Goal: Information Seeking & Learning: Learn about a topic

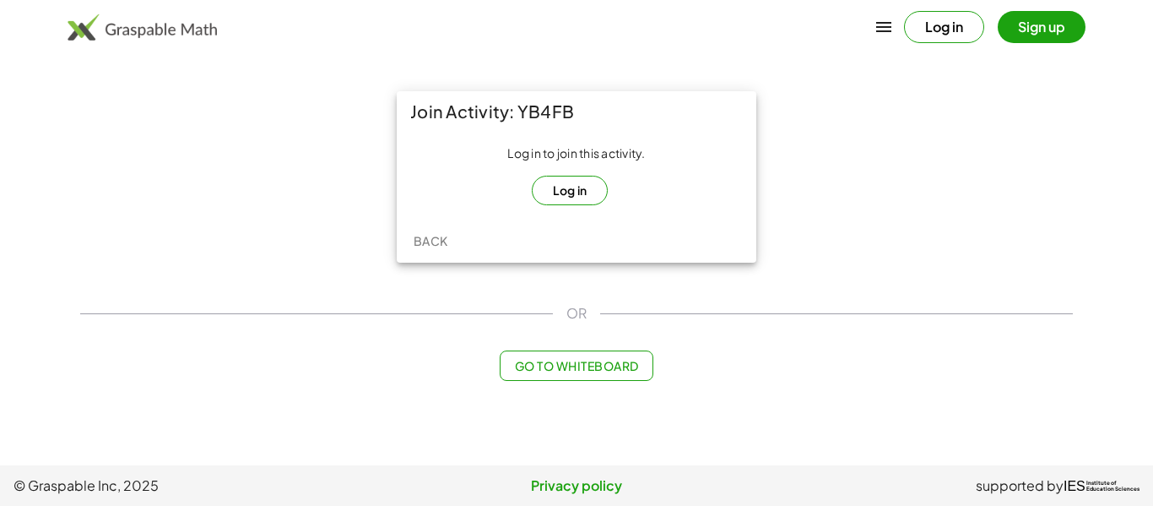
click at [582, 187] on button "Log in" at bounding box center [570, 191] width 77 height 30
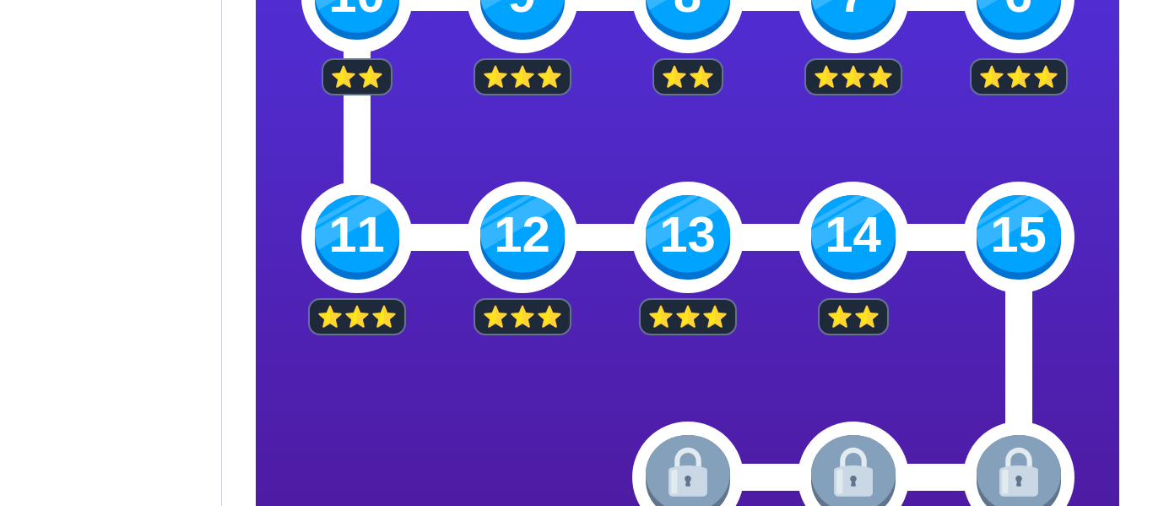
scroll to position [787, 0]
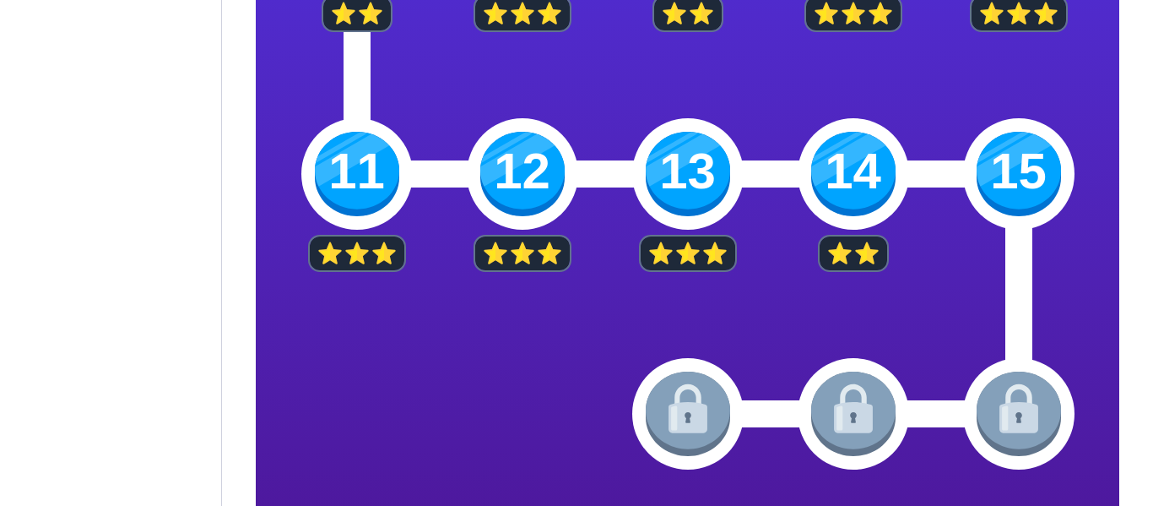
click at [1036, 196] on img at bounding box center [1018, 174] width 84 height 84
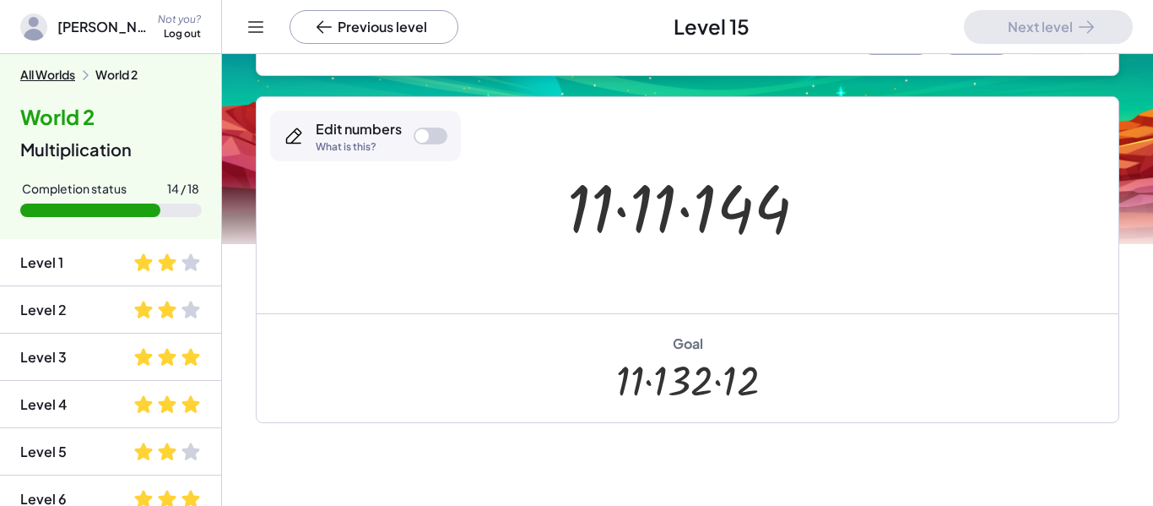
scroll to position [238, 0]
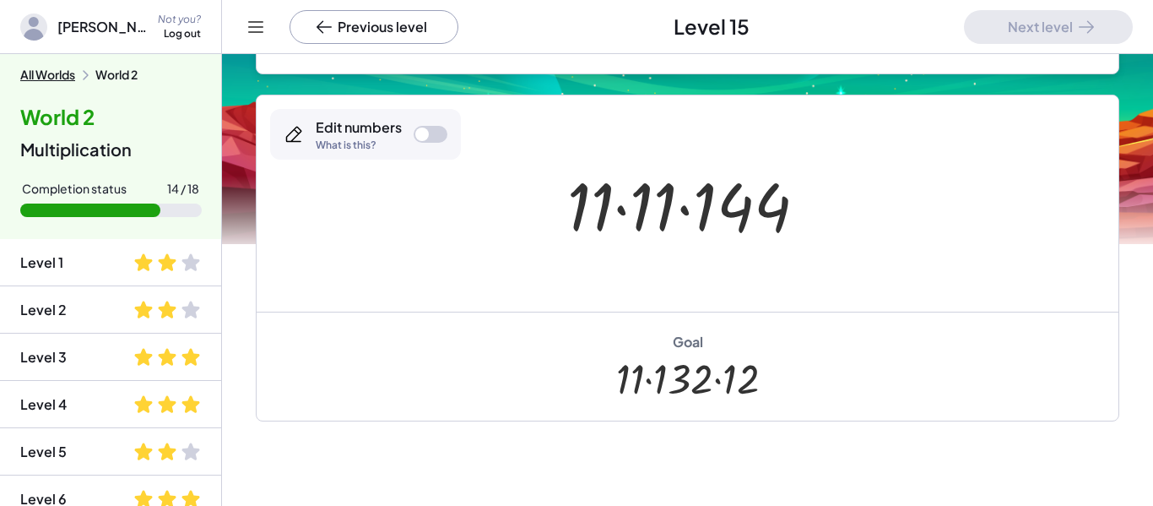
click at [745, 208] on div at bounding box center [694, 203] width 270 height 87
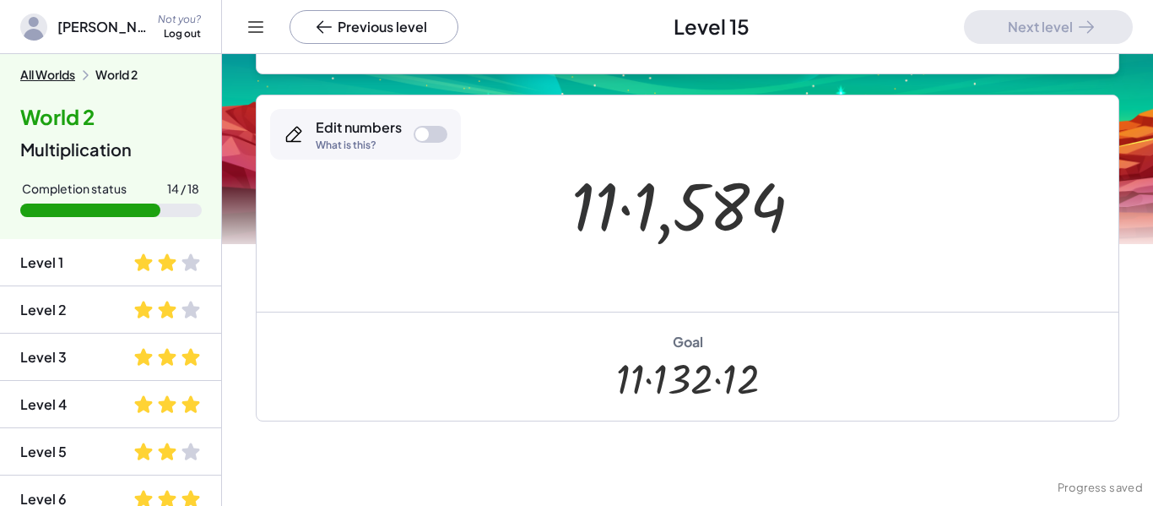
click at [588, 203] on div at bounding box center [694, 203] width 262 height 87
click at [624, 212] on div at bounding box center [694, 203] width 262 height 87
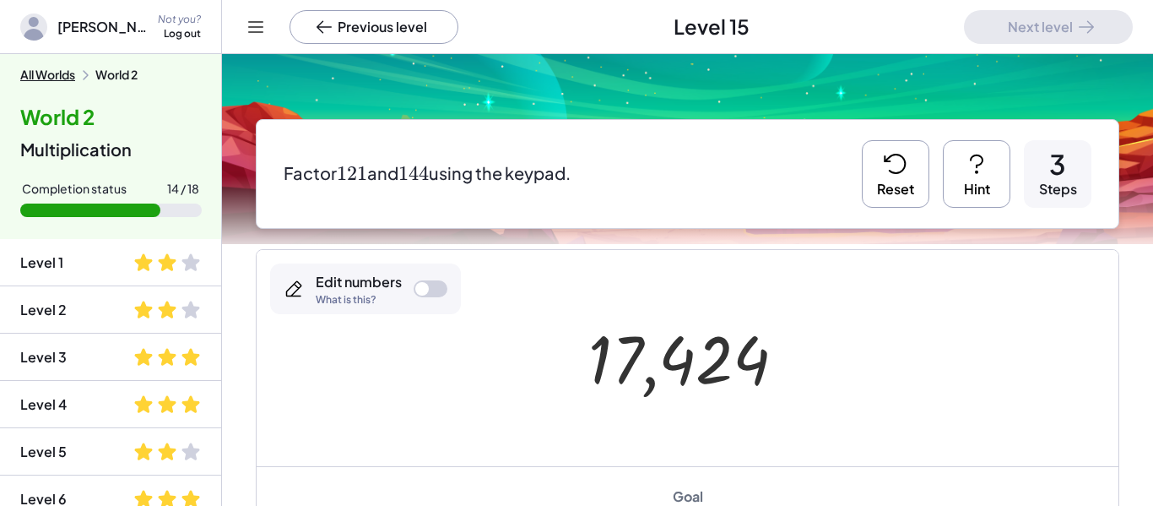
scroll to position [74, 0]
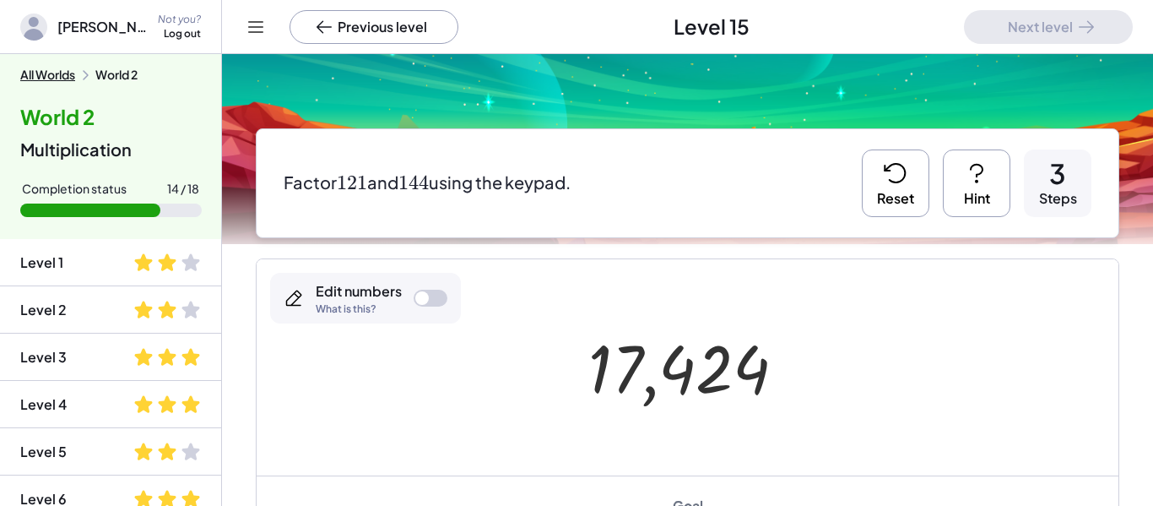
click at [877, 177] on button "Reset" at bounding box center [896, 183] width 68 height 68
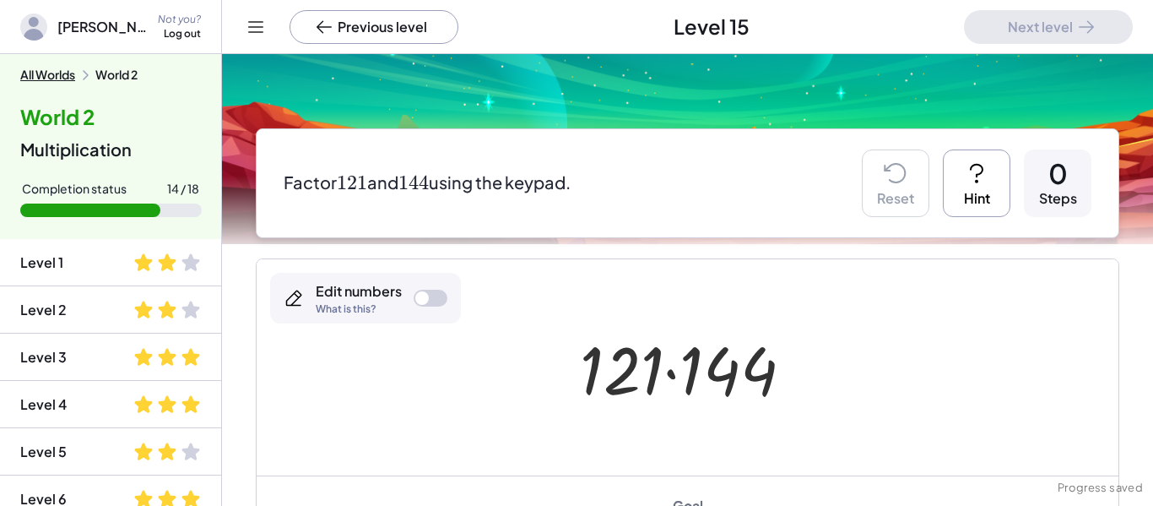
click at [982, 199] on button "Hint" at bounding box center [977, 183] width 68 height 68
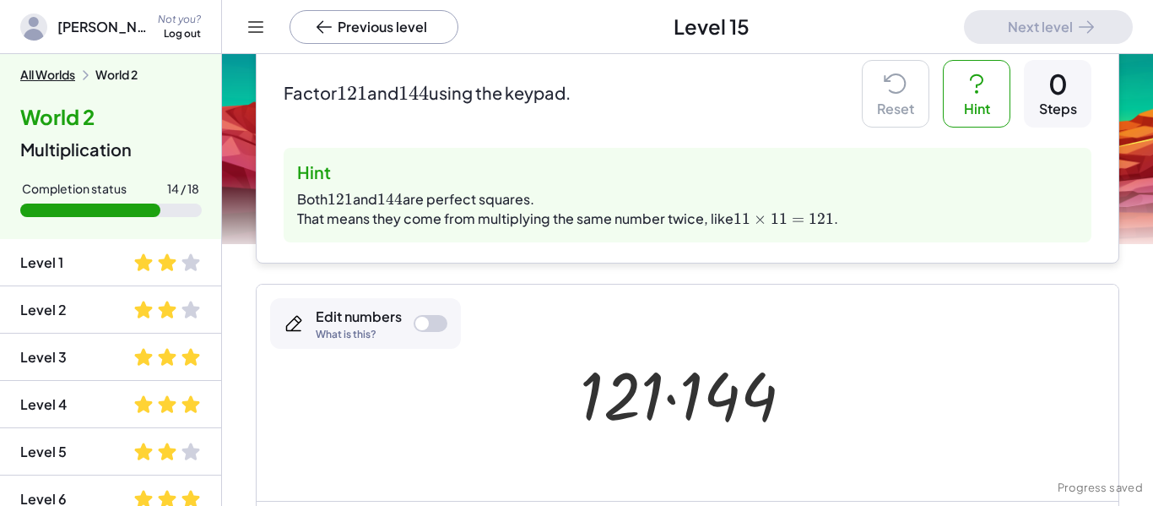
scroll to position [165, 0]
click at [446, 327] on div "Edit numbers What is this?" at bounding box center [365, 322] width 191 height 51
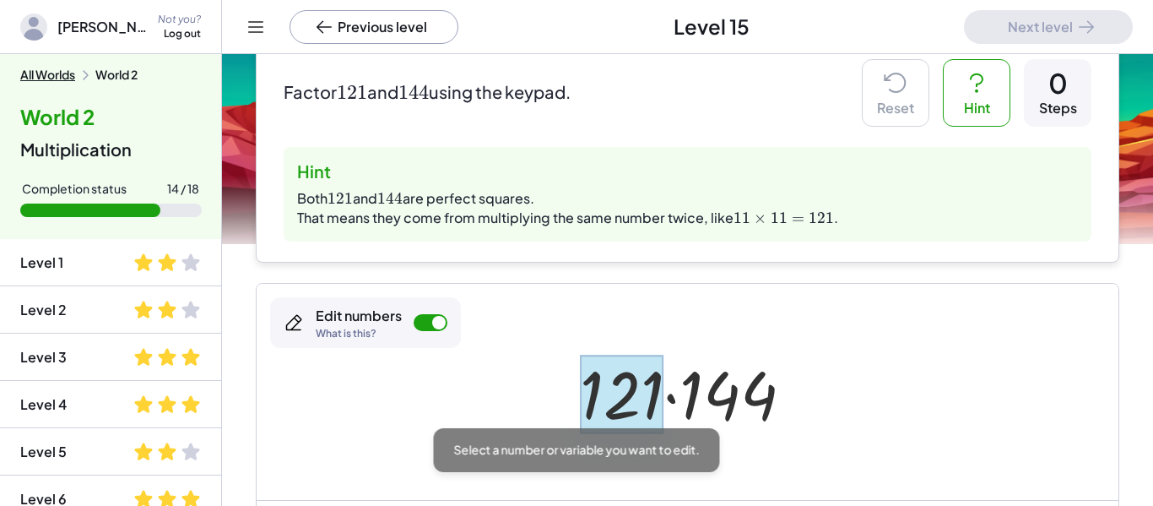
click at [614, 399] on div at bounding box center [622, 393] width 84 height 78
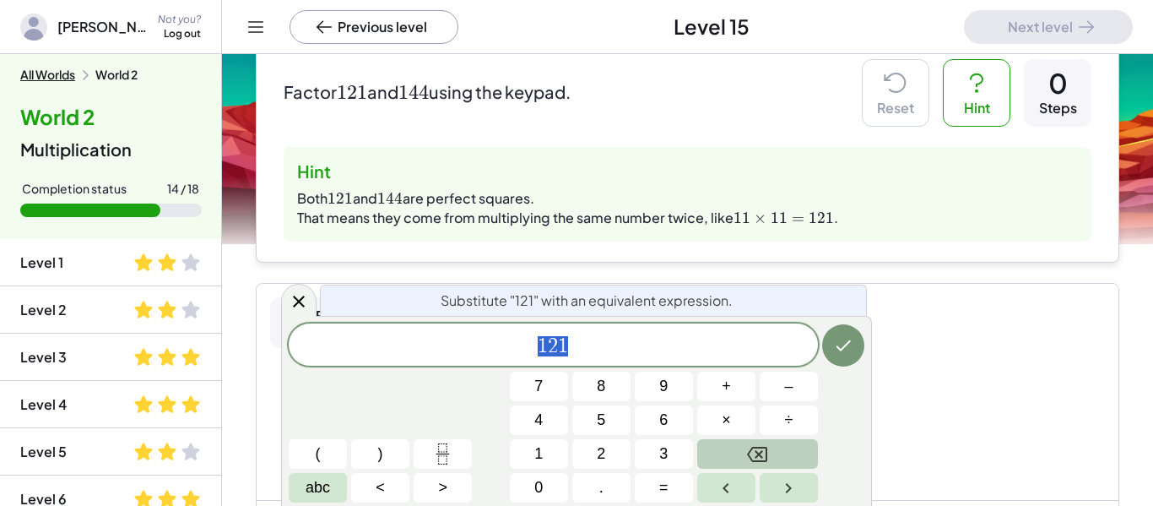
click at [732, 457] on button "Backspace" at bounding box center [757, 454] width 121 height 30
click at [719, 407] on button "×" at bounding box center [726, 420] width 58 height 30
click at [853, 337] on button "Done" at bounding box center [843, 345] width 42 height 42
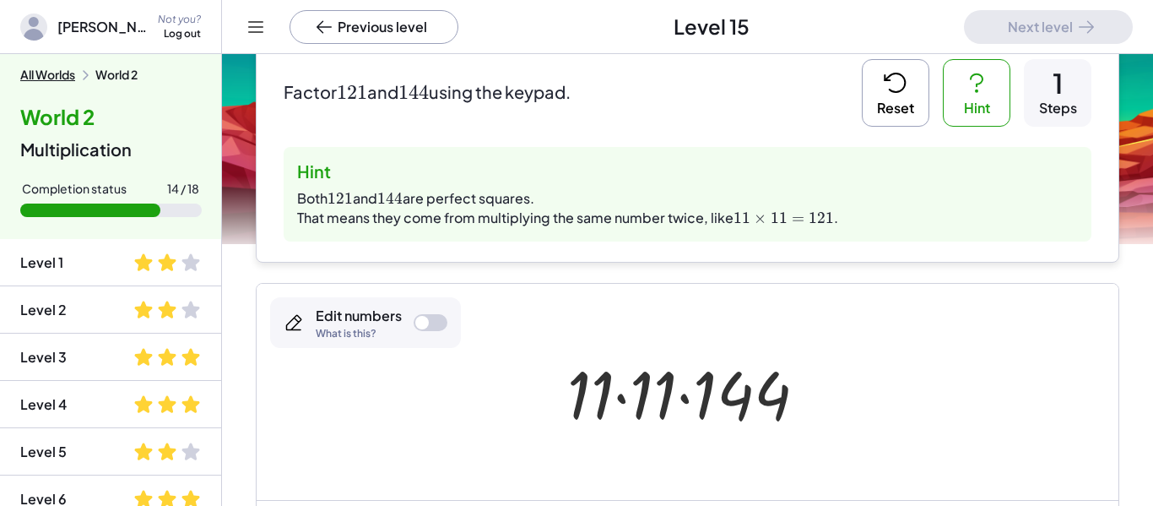
click at [430, 339] on div "Edit numbers What is this?" at bounding box center [365, 322] width 191 height 51
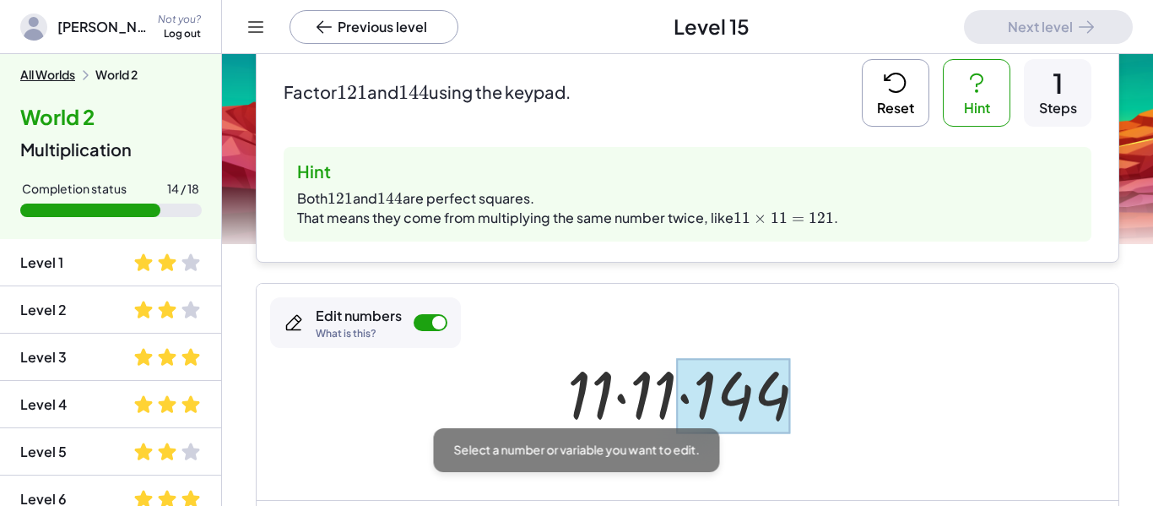
click at [750, 403] on div at bounding box center [734, 395] width 114 height 75
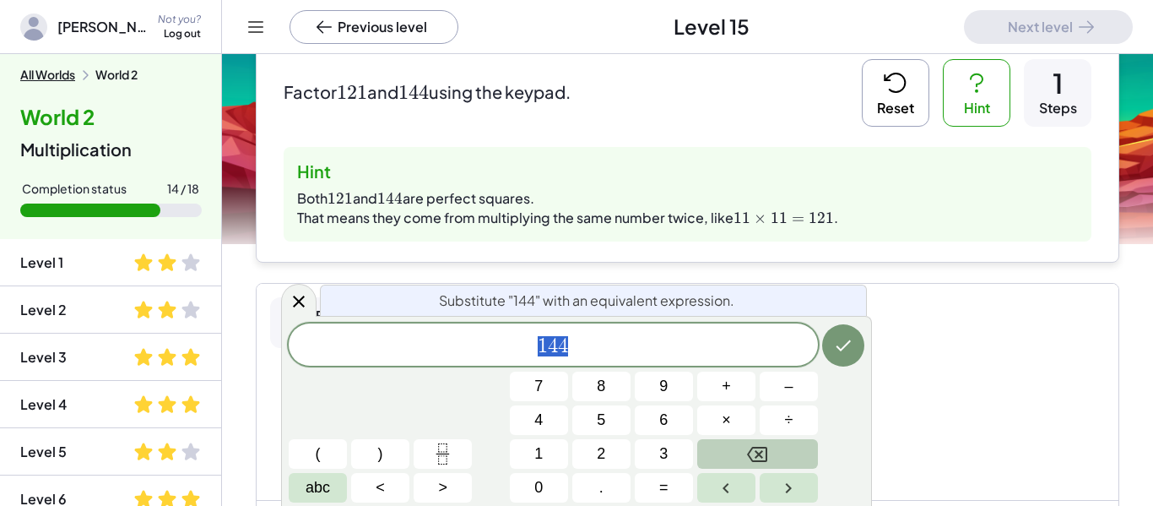
click at [750, 450] on icon "Backspace" at bounding box center [757, 453] width 20 height 15
click at [548, 445] on button "1" at bounding box center [539, 454] width 58 height 30
click at [574, 459] on button "2" at bounding box center [601, 454] width 58 height 30
click at [744, 414] on button "×" at bounding box center [726, 420] width 58 height 30
click at [527, 462] on button "1" at bounding box center [539, 454] width 58 height 30
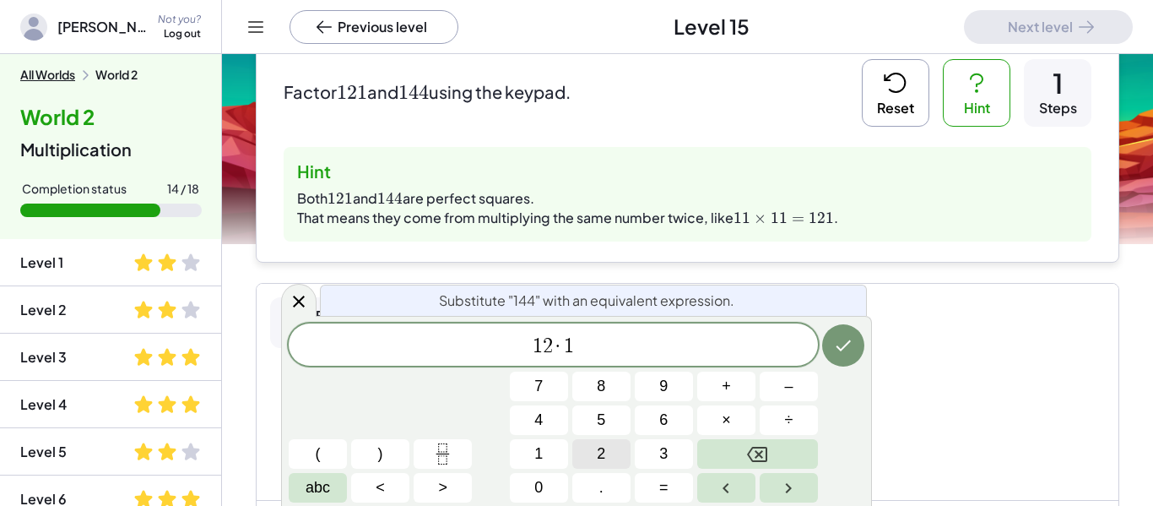
click at [592, 456] on button "2" at bounding box center [601, 454] width 58 height 30
click at [845, 360] on button "Done" at bounding box center [843, 345] width 42 height 42
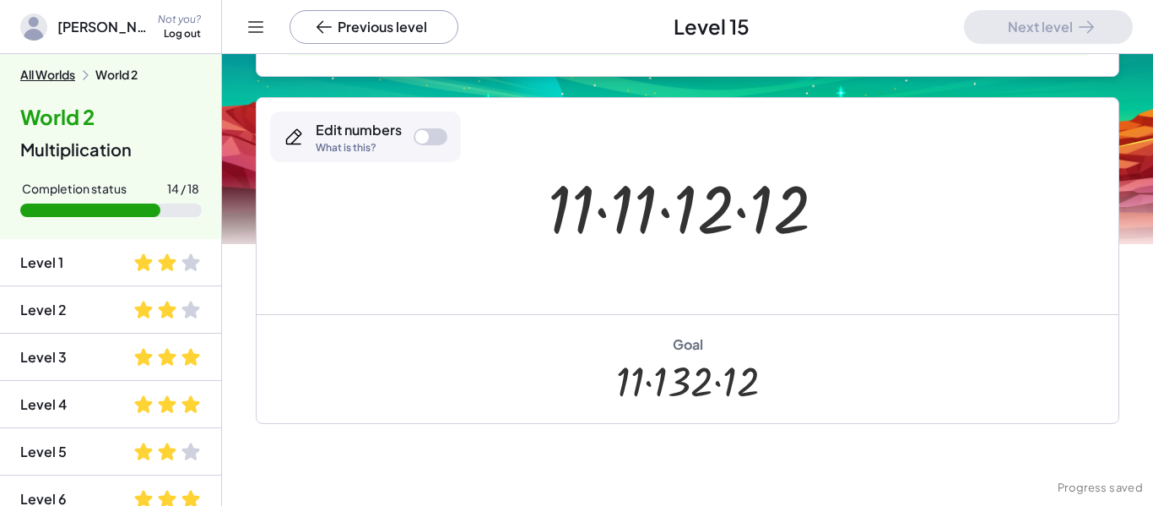
scroll to position [354, 0]
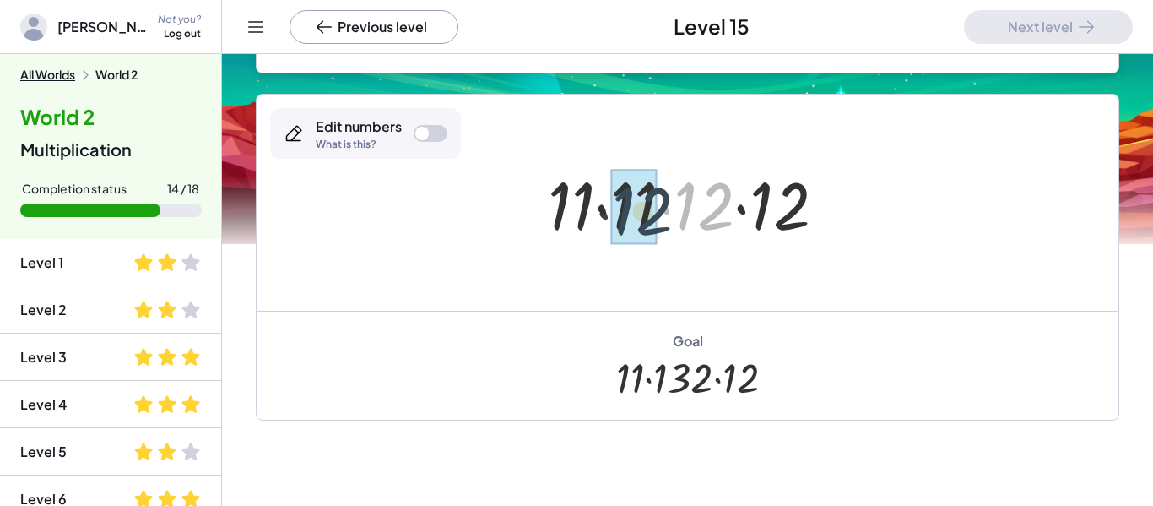
drag, startPoint x: 701, startPoint y: 207, endPoint x: 636, endPoint y: 209, distance: 65.0
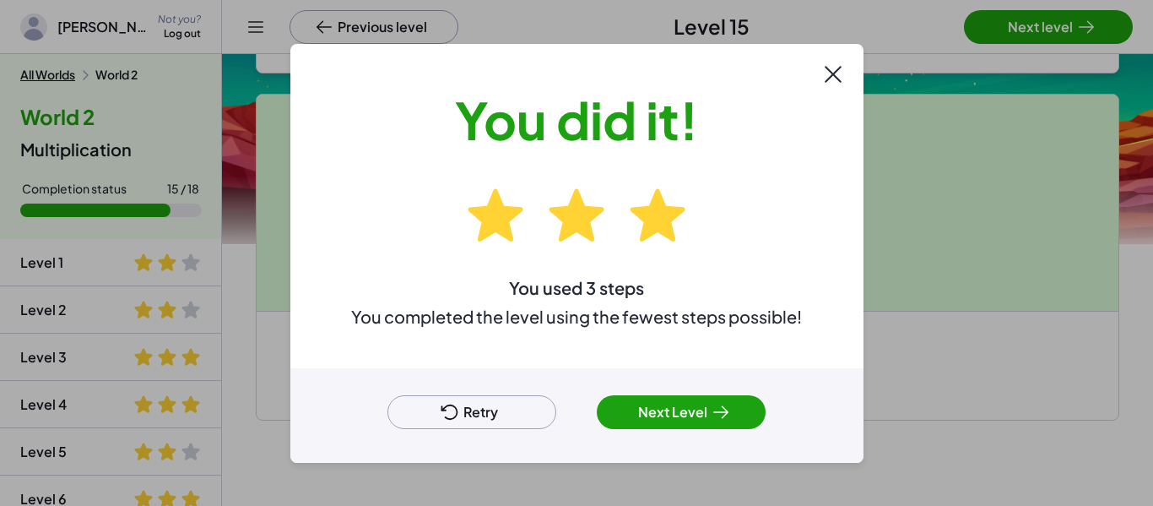
click at [708, 408] on button "Next Level" at bounding box center [681, 412] width 169 height 34
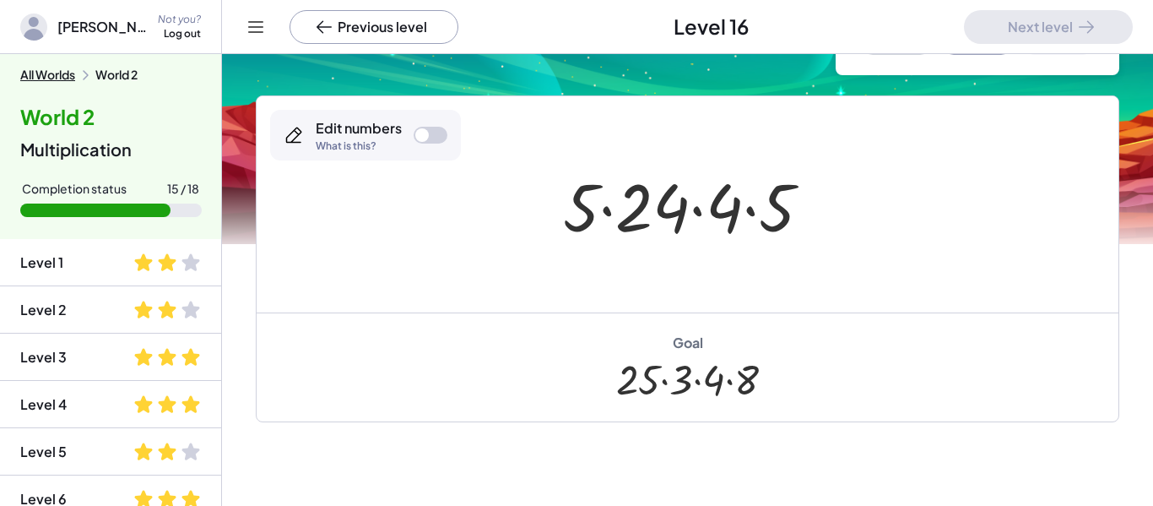
scroll to position [103, 0]
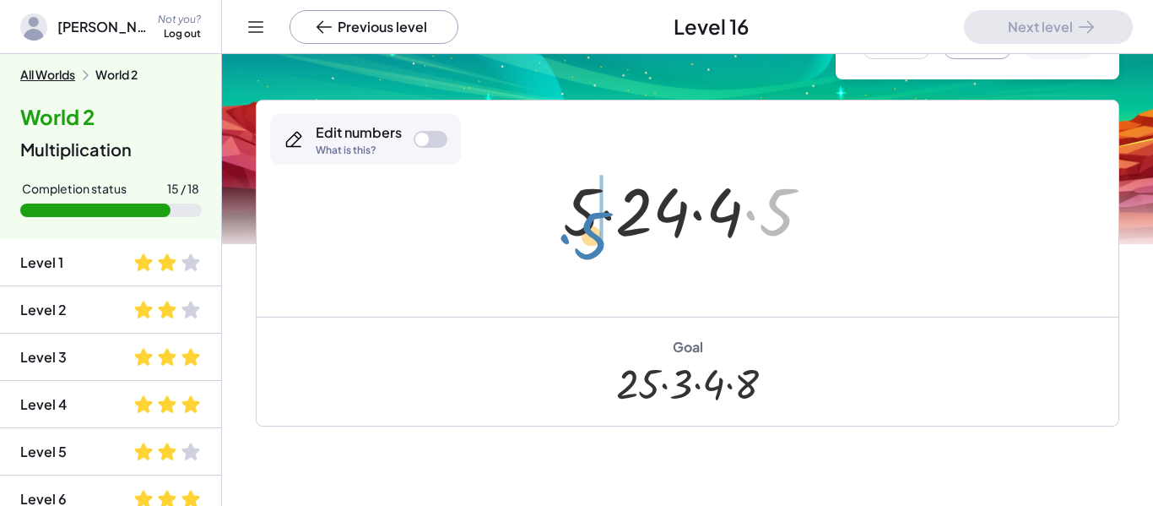
drag, startPoint x: 769, startPoint y: 217, endPoint x: 585, endPoint y: 241, distance: 185.6
click at [585, 241] on div at bounding box center [693, 208] width 279 height 87
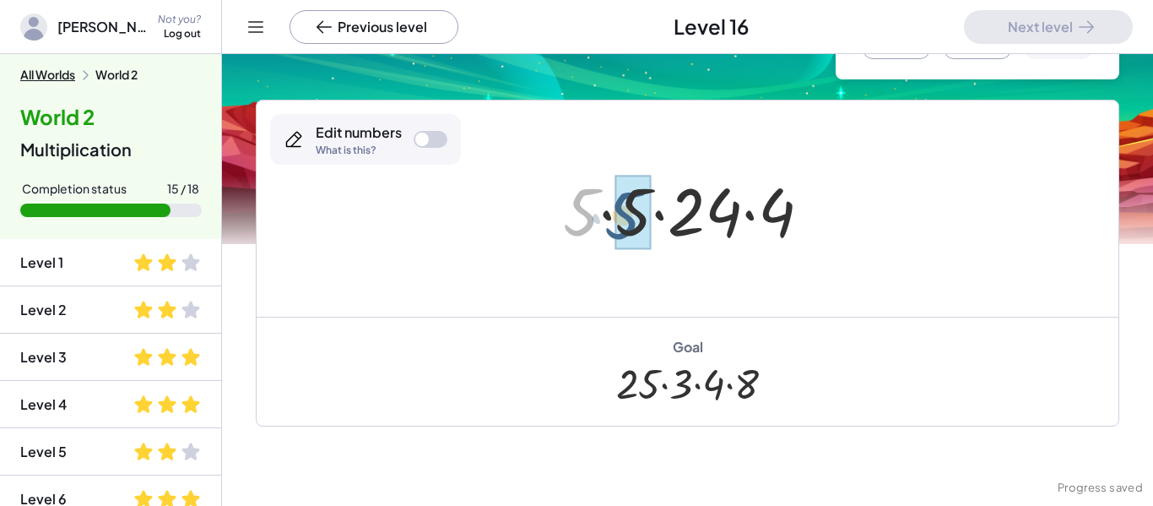
drag, startPoint x: 581, startPoint y: 216, endPoint x: 628, endPoint y: 219, distance: 47.3
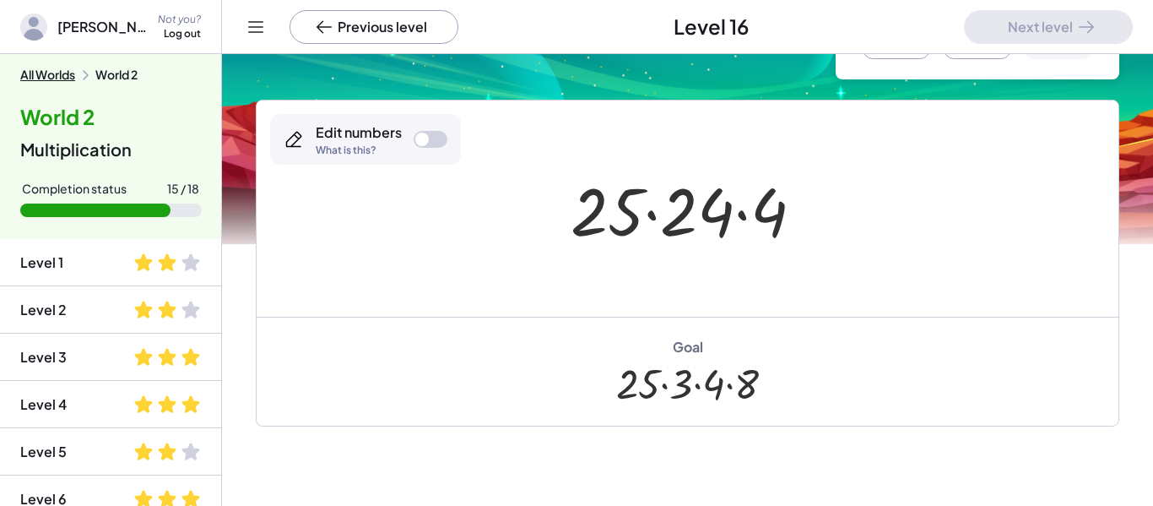
click at [681, 223] on div at bounding box center [693, 208] width 263 height 87
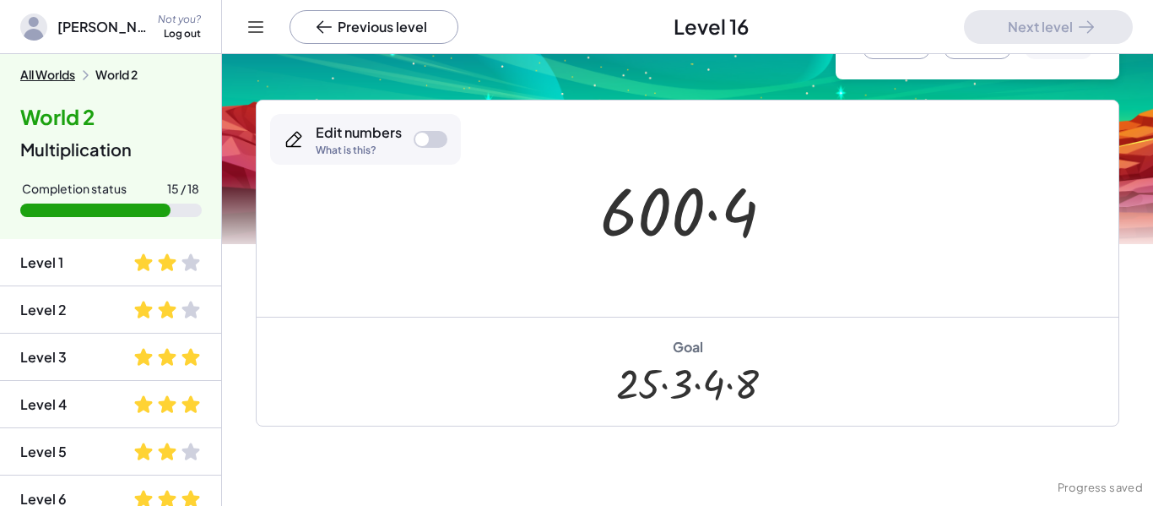
click at [691, 223] on div at bounding box center [694, 208] width 205 height 87
click at [736, 222] on div at bounding box center [694, 208] width 205 height 87
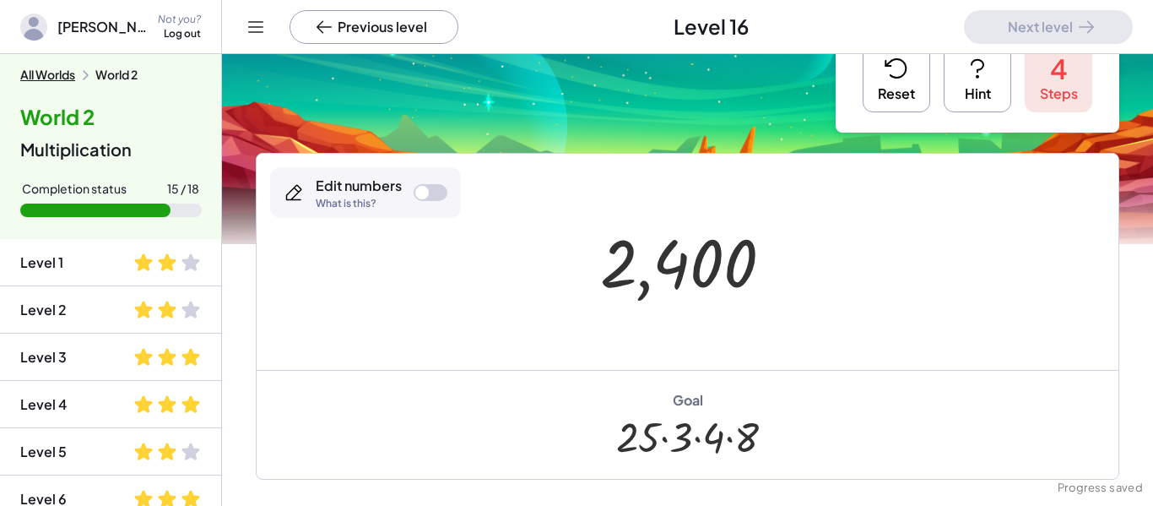
scroll to position [0, 0]
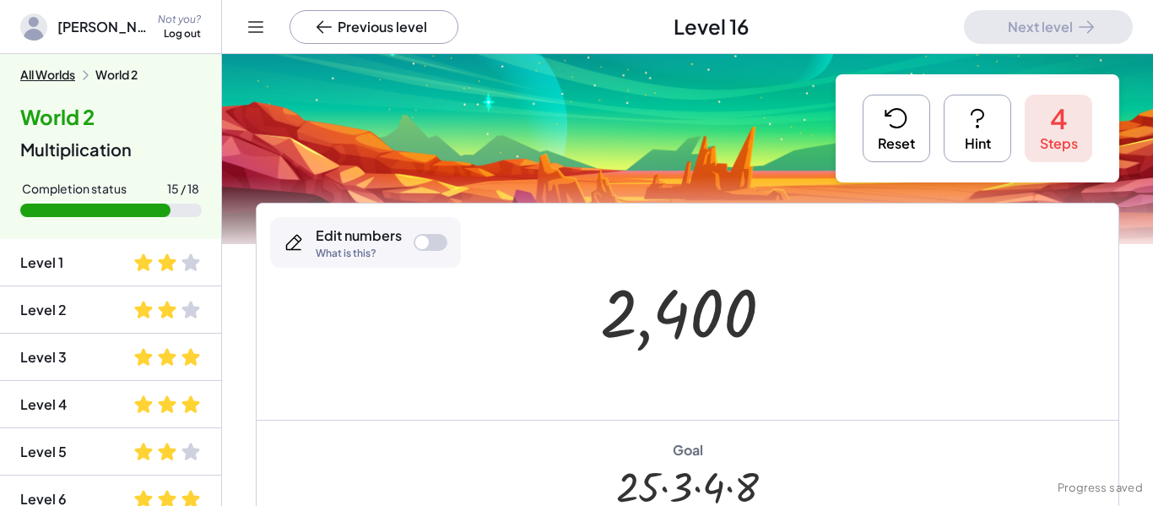
click at [890, 142] on button "Reset" at bounding box center [897, 129] width 68 height 68
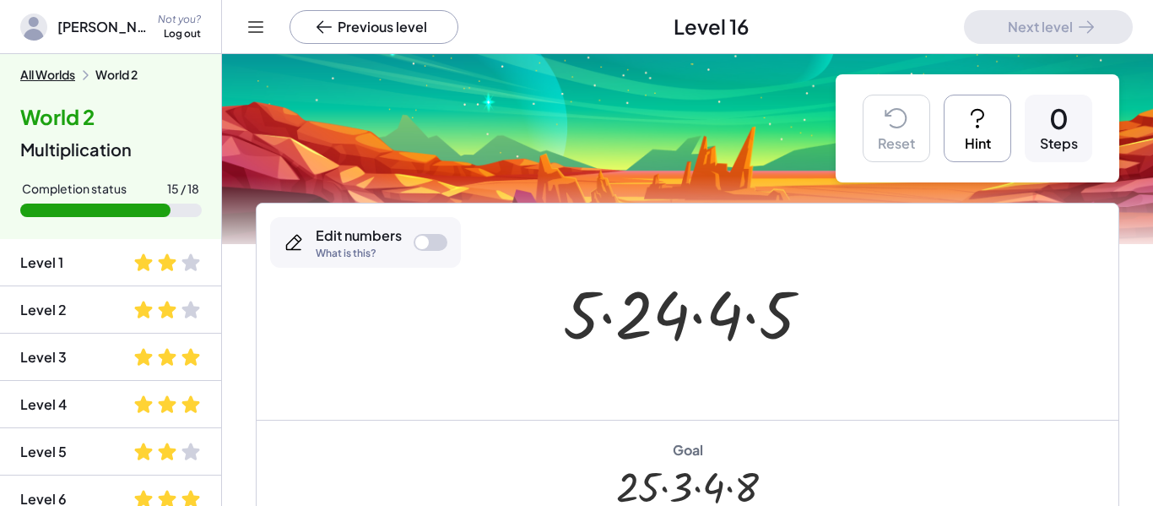
click at [946, 122] on button "Hint" at bounding box center [978, 129] width 68 height 68
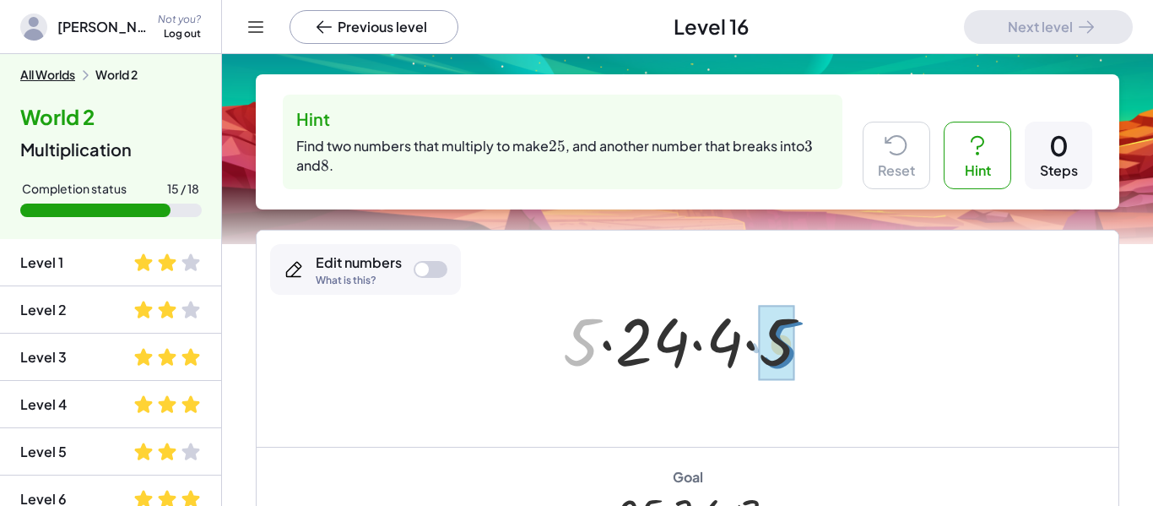
drag, startPoint x: 570, startPoint y: 346, endPoint x: 777, endPoint y: 351, distance: 207.7
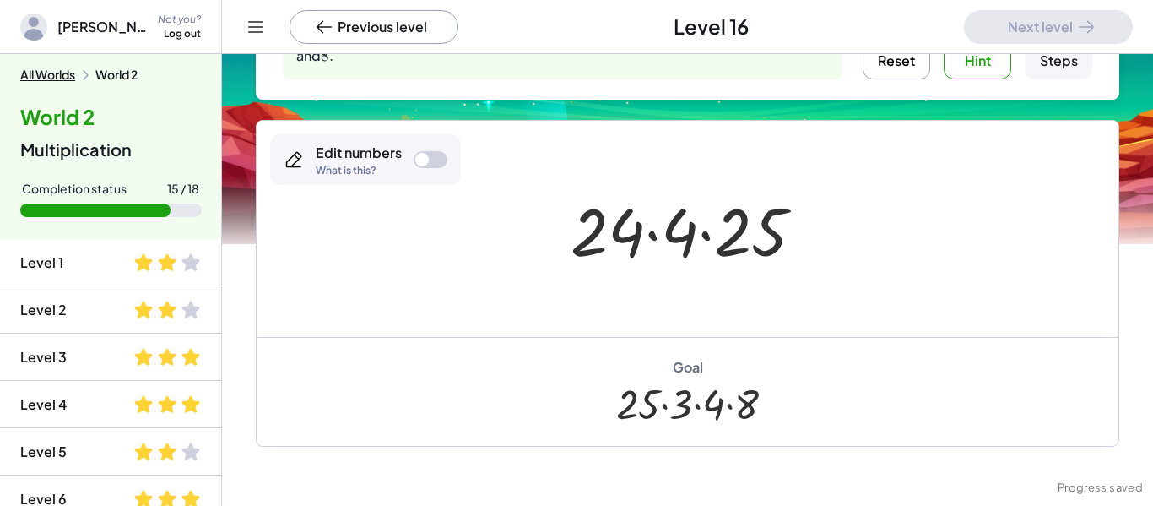
scroll to position [106, 0]
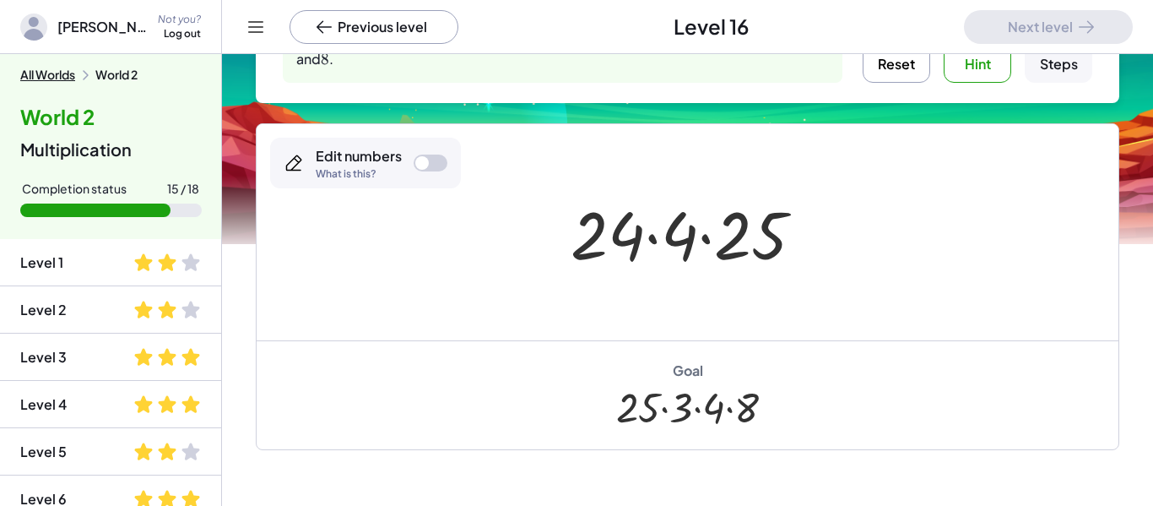
click at [903, 71] on button "Reset" at bounding box center [897, 49] width 68 height 68
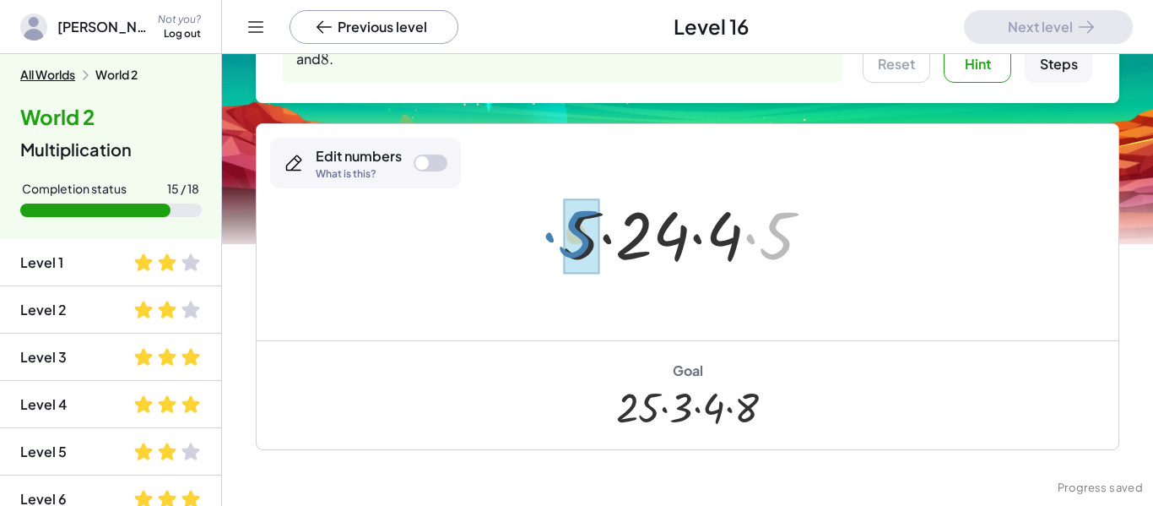
drag, startPoint x: 776, startPoint y: 253, endPoint x: 576, endPoint y: 251, distance: 200.0
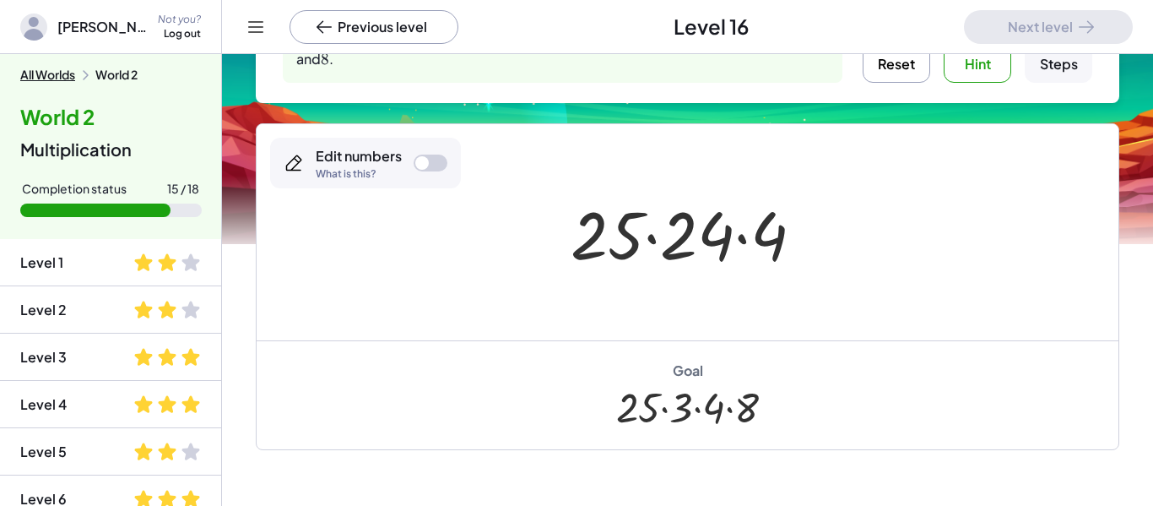
click at [699, 238] on div at bounding box center [693, 232] width 263 height 87
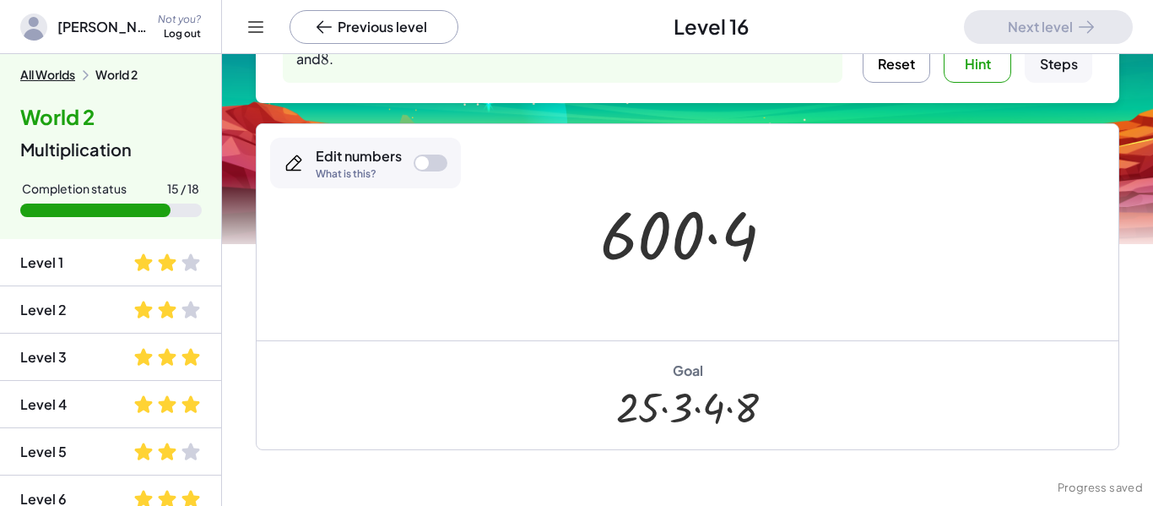
click at [874, 74] on button "Reset" at bounding box center [897, 49] width 68 height 68
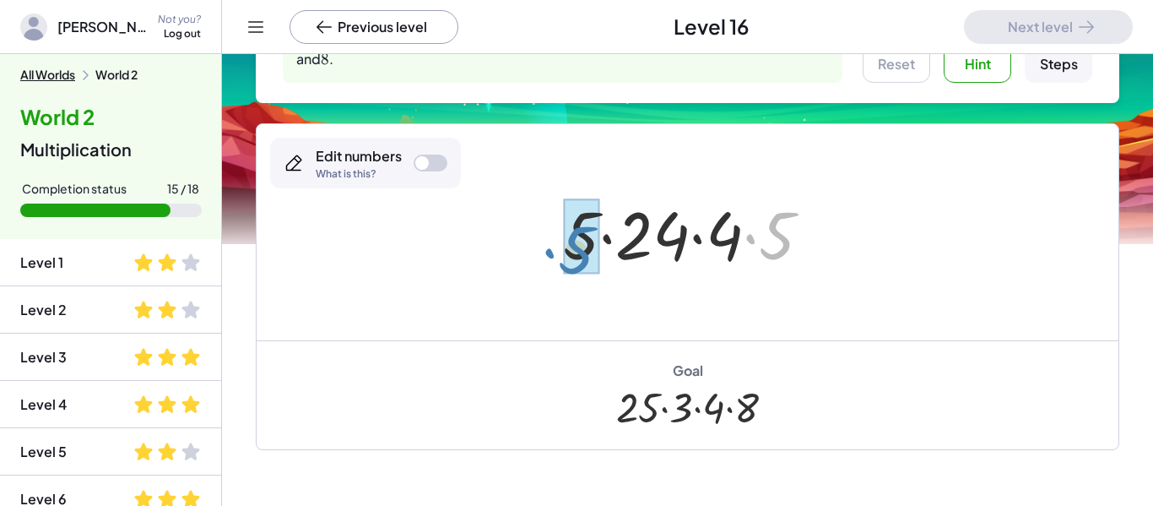
drag, startPoint x: 767, startPoint y: 233, endPoint x: 571, endPoint y: 246, distance: 196.3
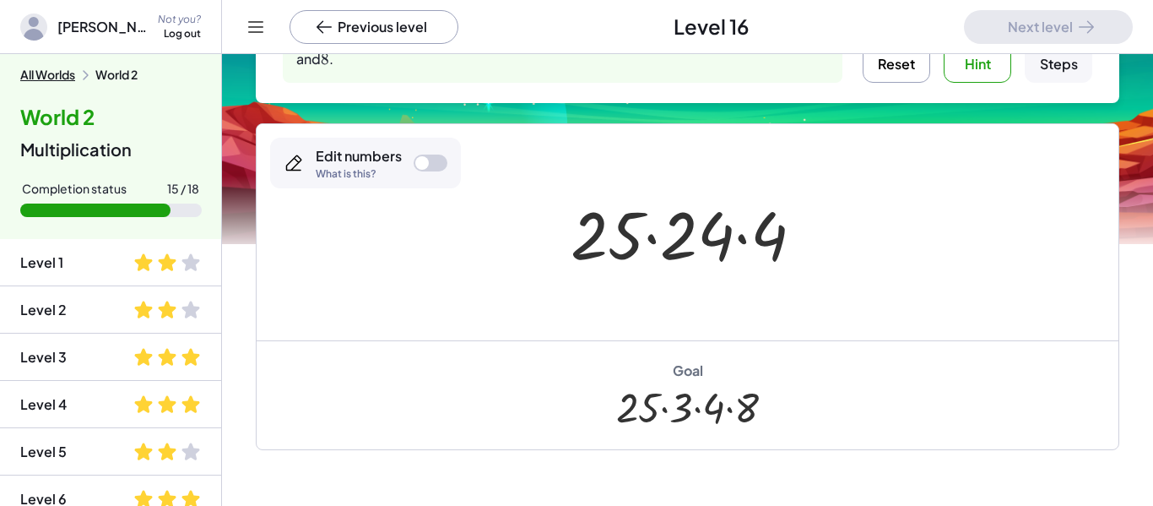
click at [439, 159] on div at bounding box center [431, 162] width 34 height 17
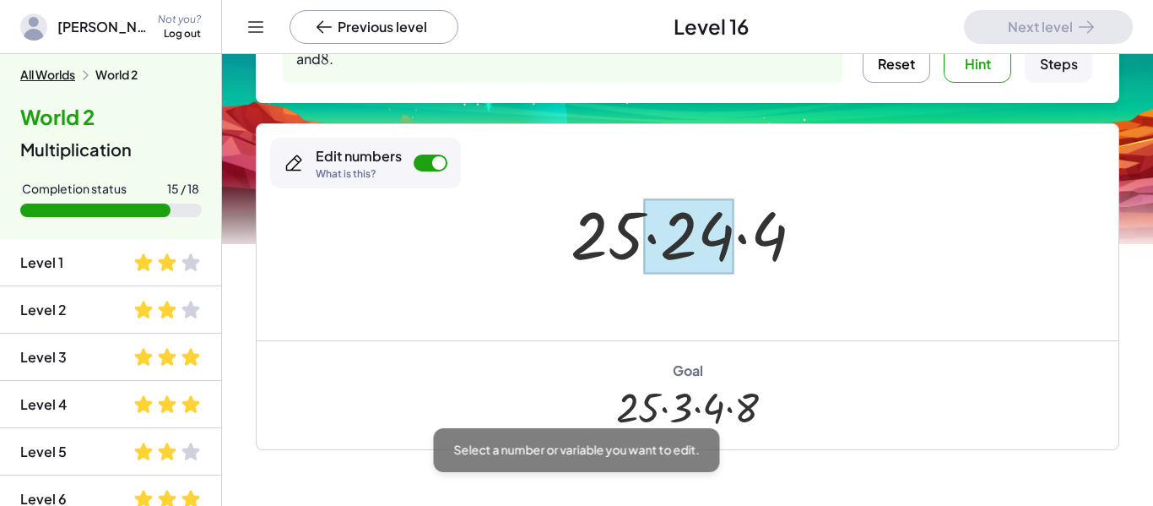
click at [711, 218] on div at bounding box center [689, 235] width 90 height 75
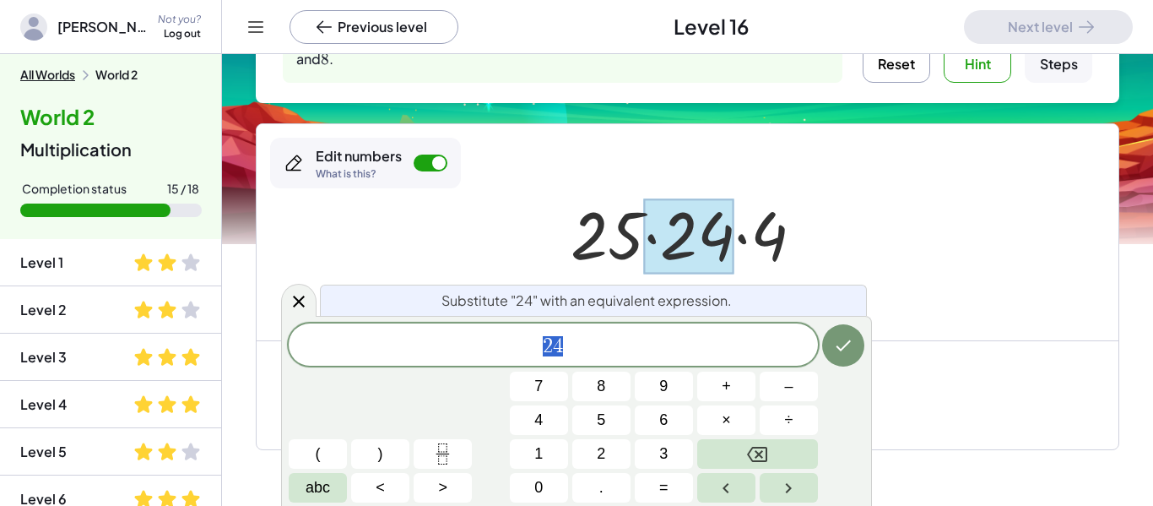
scroll to position [6, 0]
click at [737, 441] on button "Backspace" at bounding box center [757, 454] width 121 height 30
click at [673, 452] on button "3" at bounding box center [664, 454] width 58 height 30
click at [740, 424] on button "×" at bounding box center [726, 420] width 58 height 30
click at [557, 390] on button "7" at bounding box center [539, 386] width 58 height 30
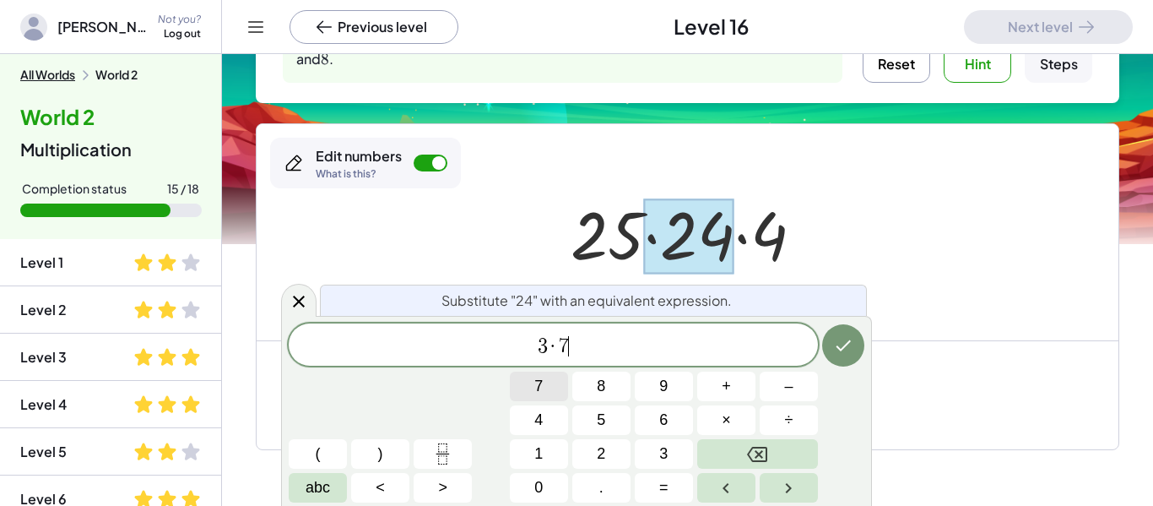
click at [557, 390] on button "7" at bounding box center [539, 386] width 58 height 30
click at [756, 446] on icon "Backspace" at bounding box center [757, 454] width 20 height 20
click at [605, 396] on button "8" at bounding box center [601, 386] width 58 height 30
click at [863, 343] on button "Done" at bounding box center [843, 345] width 42 height 42
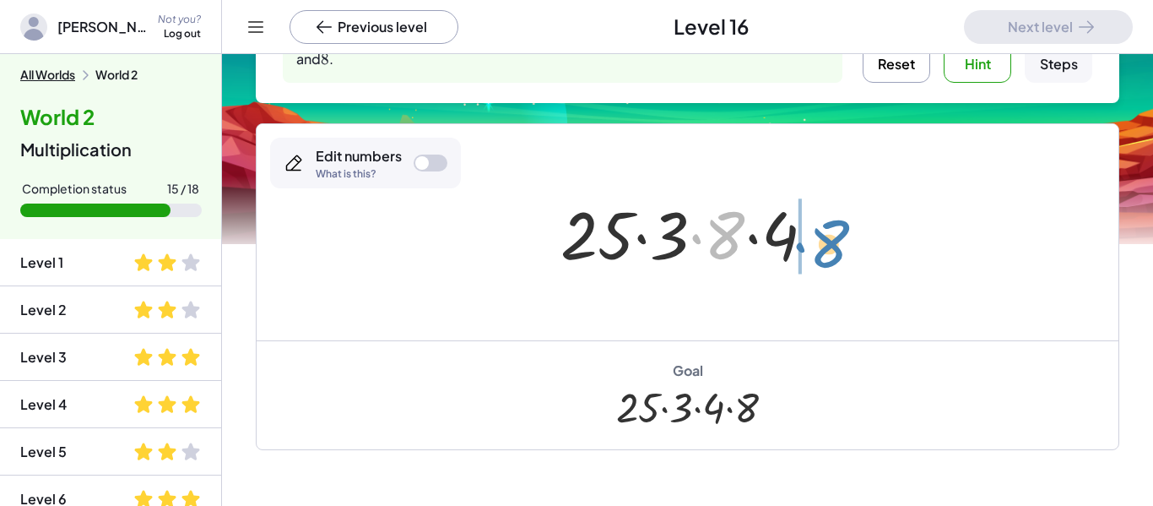
drag, startPoint x: 721, startPoint y: 234, endPoint x: 831, endPoint y: 242, distance: 110.9
click at [831, 242] on div at bounding box center [694, 232] width 284 height 87
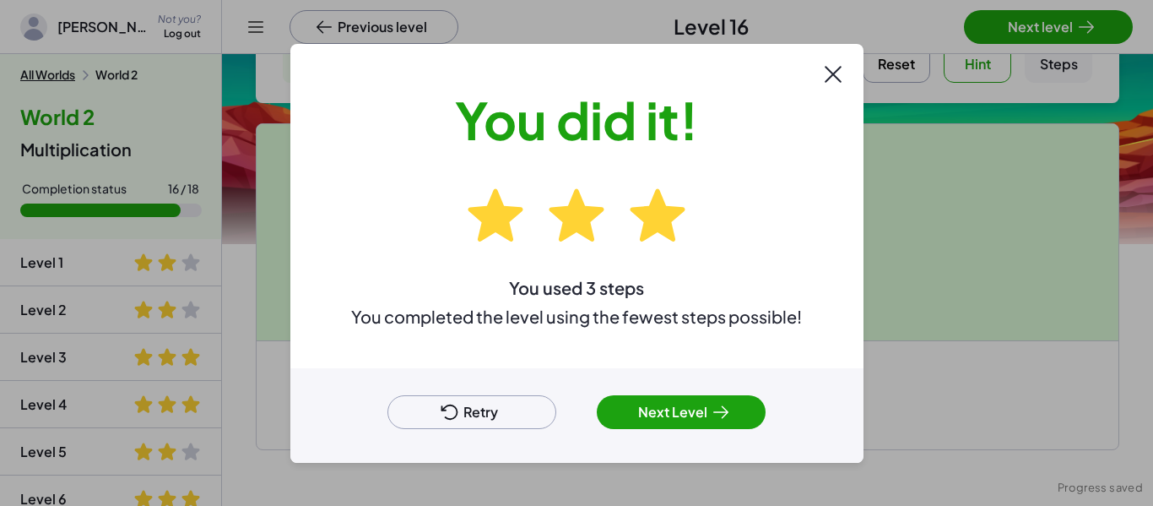
click at [670, 414] on button "Next Level" at bounding box center [681, 412] width 169 height 34
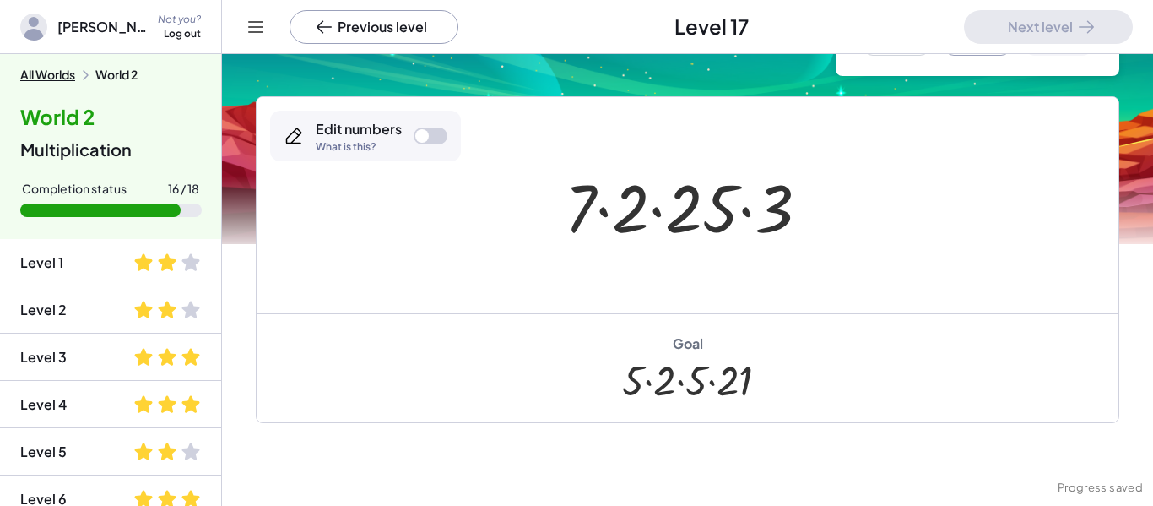
click at [670, 414] on div "· 5 · [DATE]" at bounding box center [688, 387] width 138 height 69
click at [405, 143] on div "Edit numbers What is this?" at bounding box center [365, 136] width 191 height 51
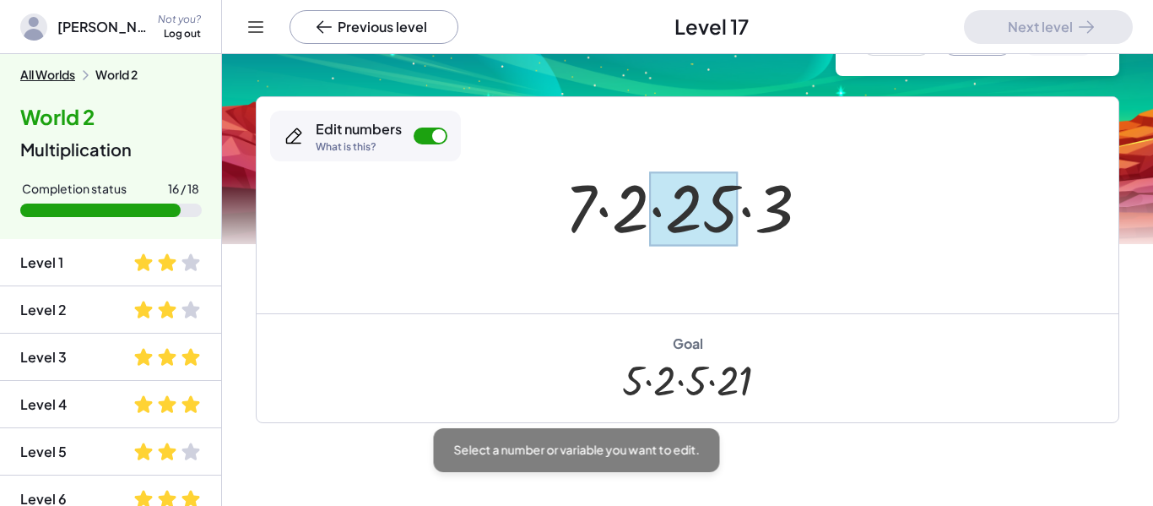
click at [722, 184] on div at bounding box center [693, 208] width 89 height 75
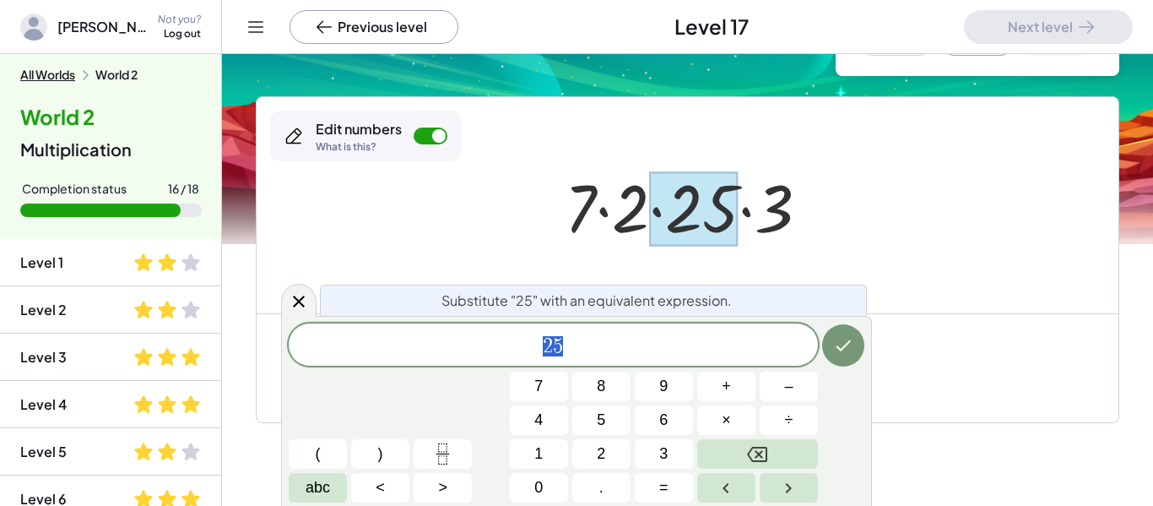
scroll to position [7, 0]
click at [598, 420] on span "5" at bounding box center [601, 419] width 8 height 23
click at [743, 415] on button "×" at bounding box center [726, 420] width 58 height 30
click at [598, 425] on span "5" at bounding box center [601, 419] width 8 height 23
click at [841, 344] on icon "Done" at bounding box center [843, 345] width 20 height 20
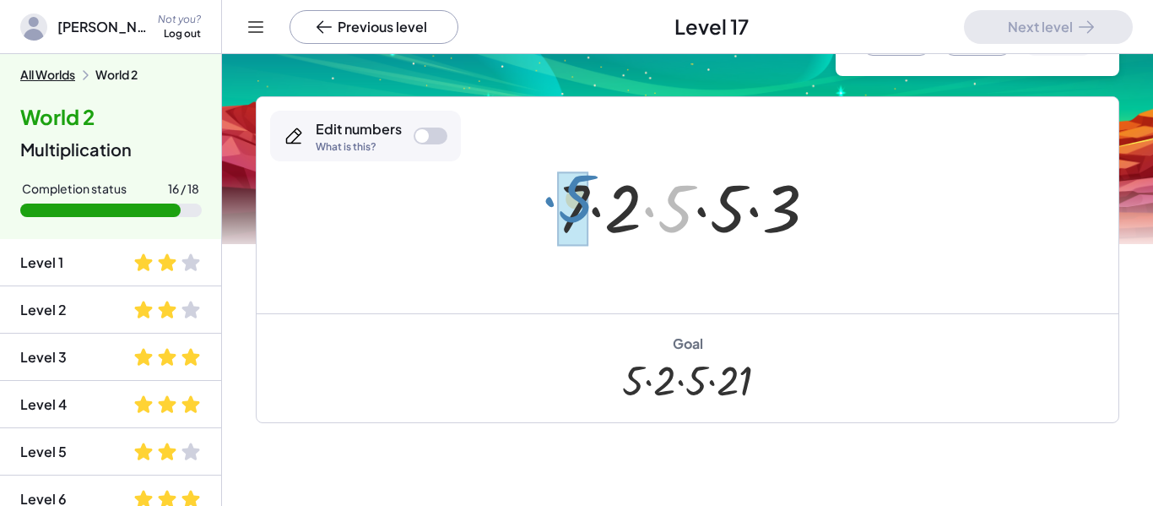
drag, startPoint x: 672, startPoint y: 224, endPoint x: 569, endPoint y: 215, distance: 103.3
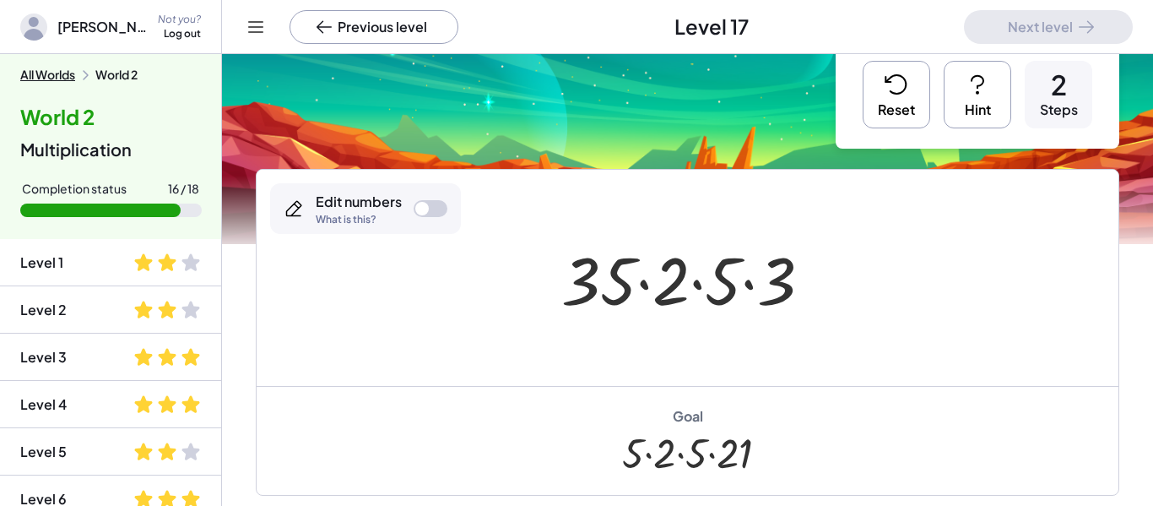
scroll to position [0, 0]
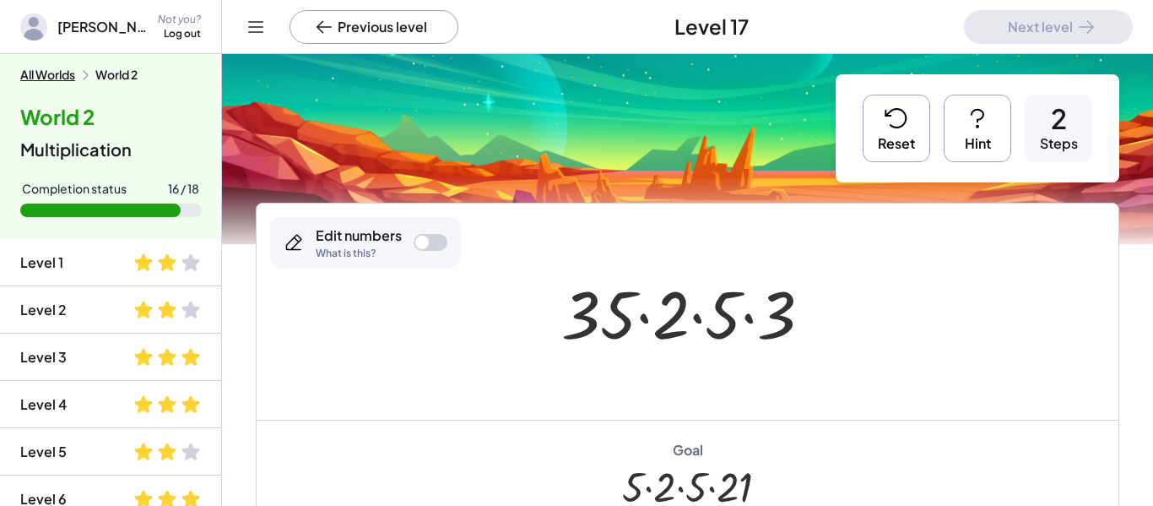
click at [1013, 219] on div at bounding box center [688, 311] width 862 height 216
click at [894, 143] on button "Reset" at bounding box center [897, 129] width 68 height 68
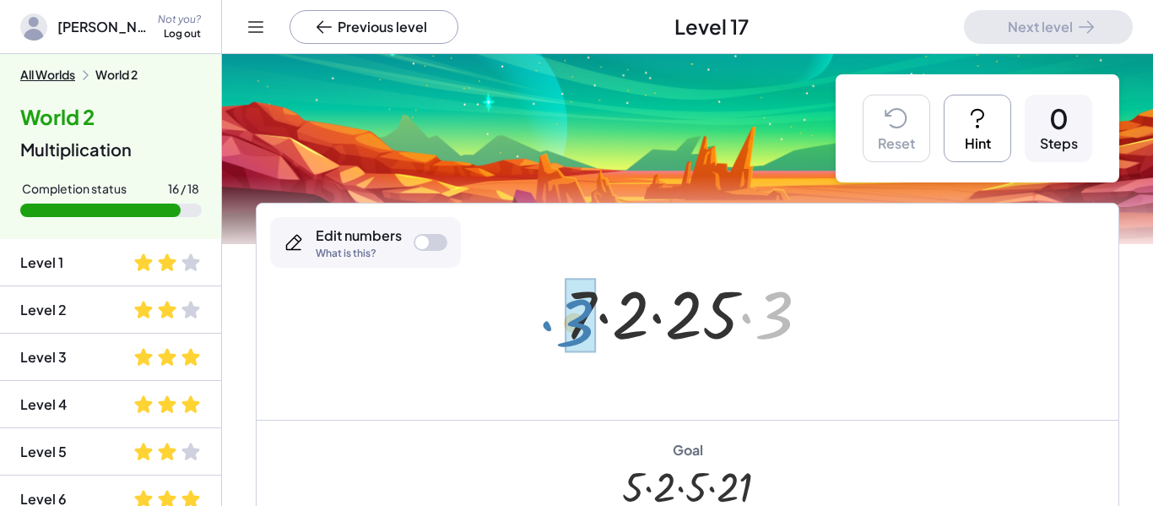
drag, startPoint x: 786, startPoint y: 333, endPoint x: 589, endPoint y: 340, distance: 196.8
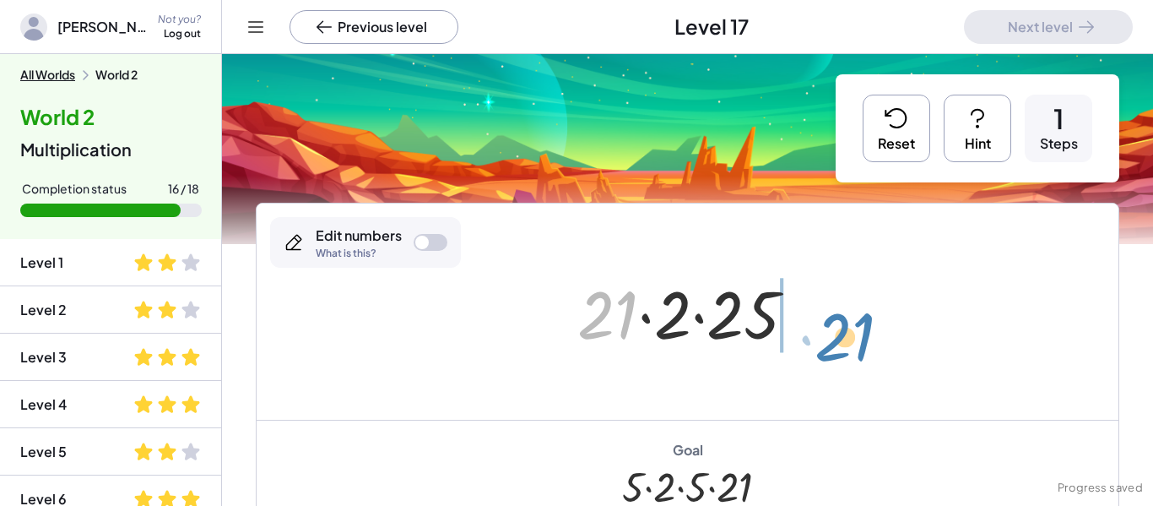
drag, startPoint x: 603, startPoint y: 326, endPoint x: 840, endPoint y: 347, distance: 238.1
click at [840, 347] on div "· 7 · 2 · [DATE] · · 2 · 25 21" at bounding box center [688, 311] width 862 height 216
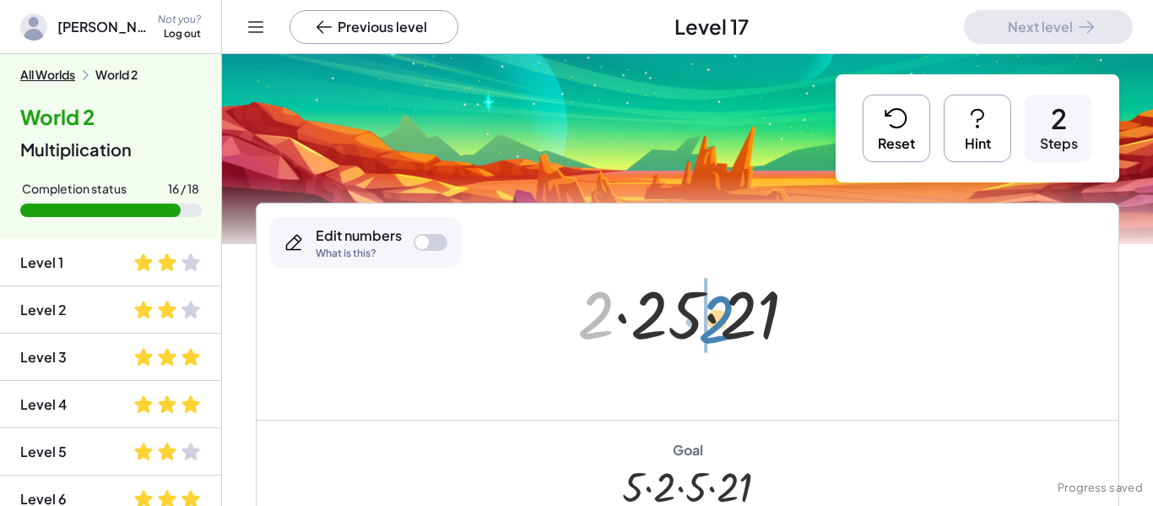
drag, startPoint x: 598, startPoint y: 334, endPoint x: 716, endPoint y: 338, distance: 118.2
click at [716, 338] on div at bounding box center [693, 311] width 249 height 87
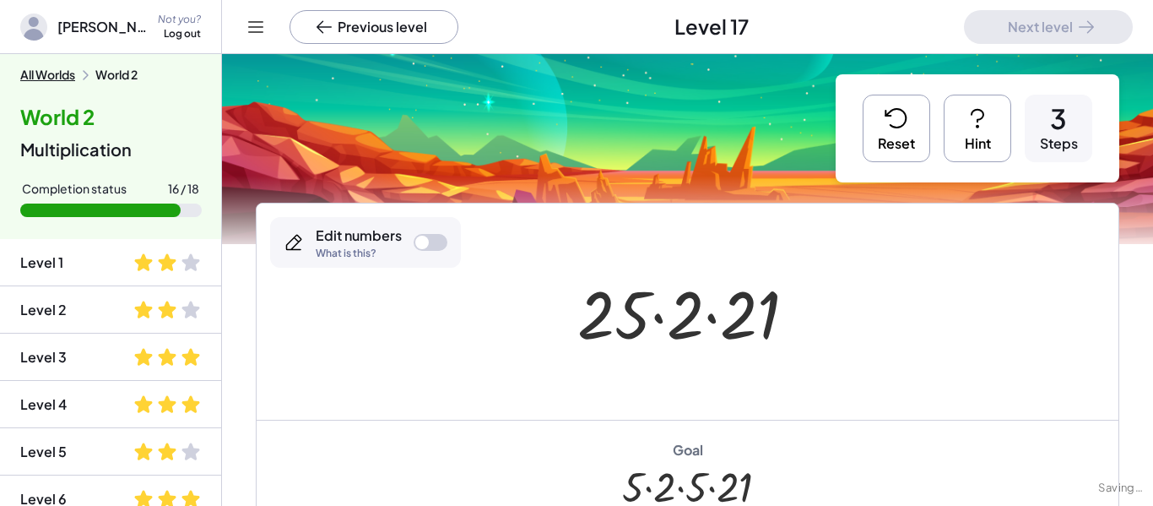
click at [433, 244] on div at bounding box center [431, 242] width 34 height 17
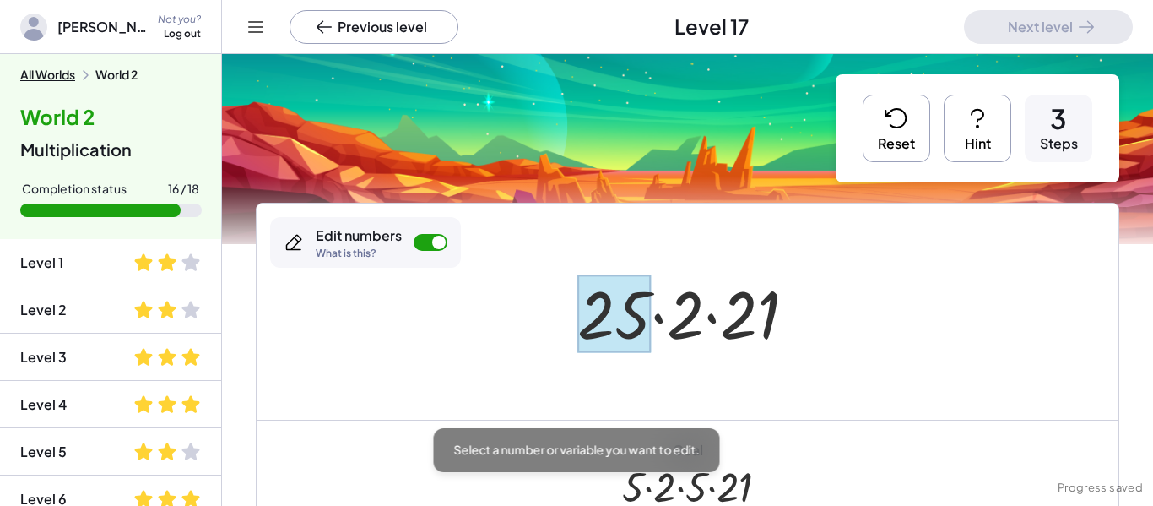
click at [596, 327] on div at bounding box center [613, 313] width 73 height 78
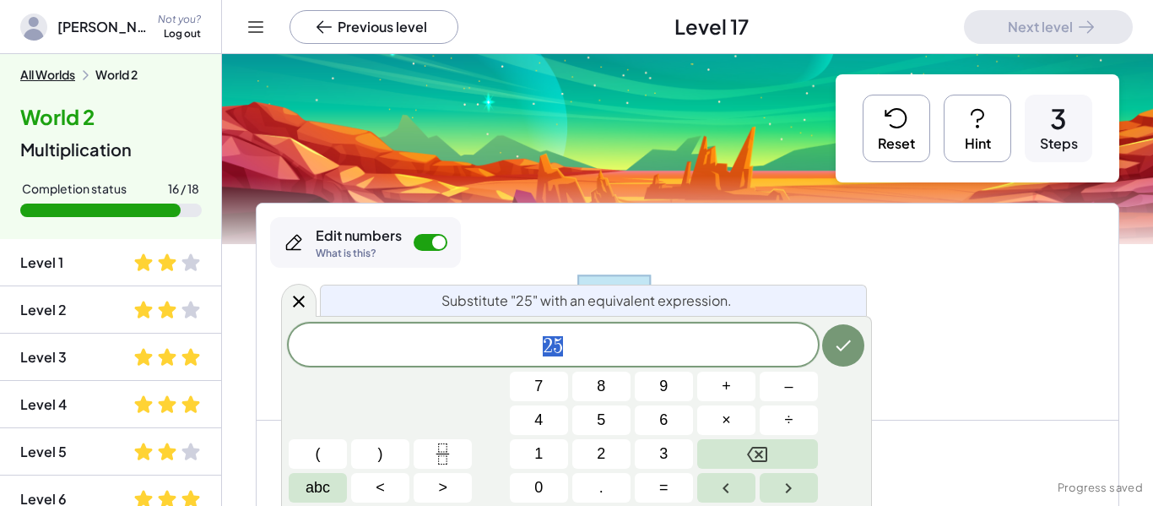
scroll to position [8, 0]
click at [605, 408] on button "5" at bounding box center [601, 420] width 58 height 30
click at [725, 413] on span "×" at bounding box center [726, 419] width 9 height 23
click at [614, 417] on button "5" at bounding box center [601, 420] width 58 height 30
click at [836, 354] on icon "Done" at bounding box center [843, 345] width 20 height 20
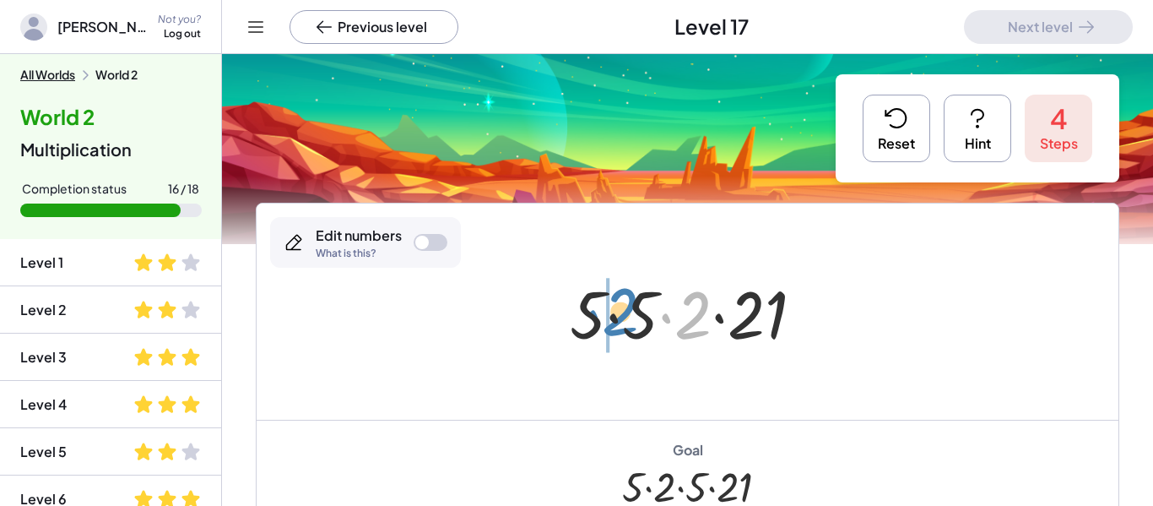
drag, startPoint x: 698, startPoint y: 331, endPoint x: 630, endPoint y: 332, distance: 68.4
click at [630, 332] on div at bounding box center [693, 311] width 264 height 87
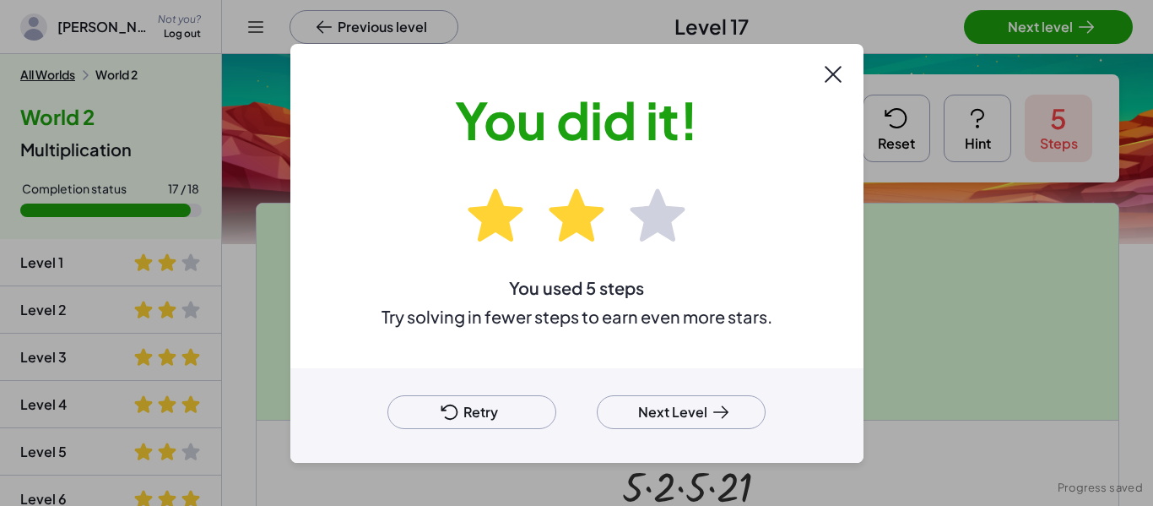
click at [690, 406] on button "Next Level" at bounding box center [681, 412] width 169 height 34
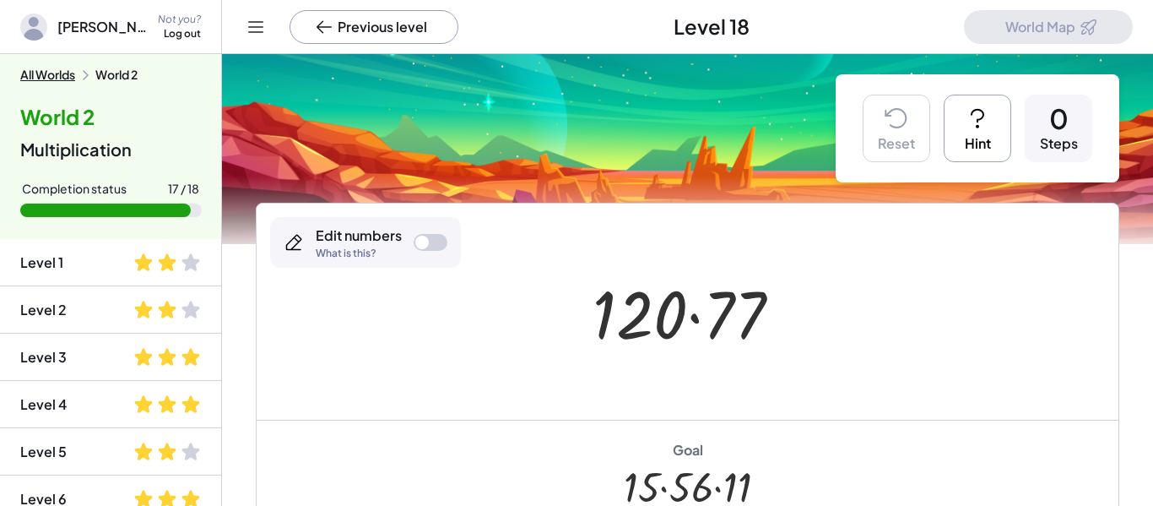
click at [641, 324] on div at bounding box center [693, 311] width 219 height 87
click at [441, 236] on div at bounding box center [431, 242] width 34 height 17
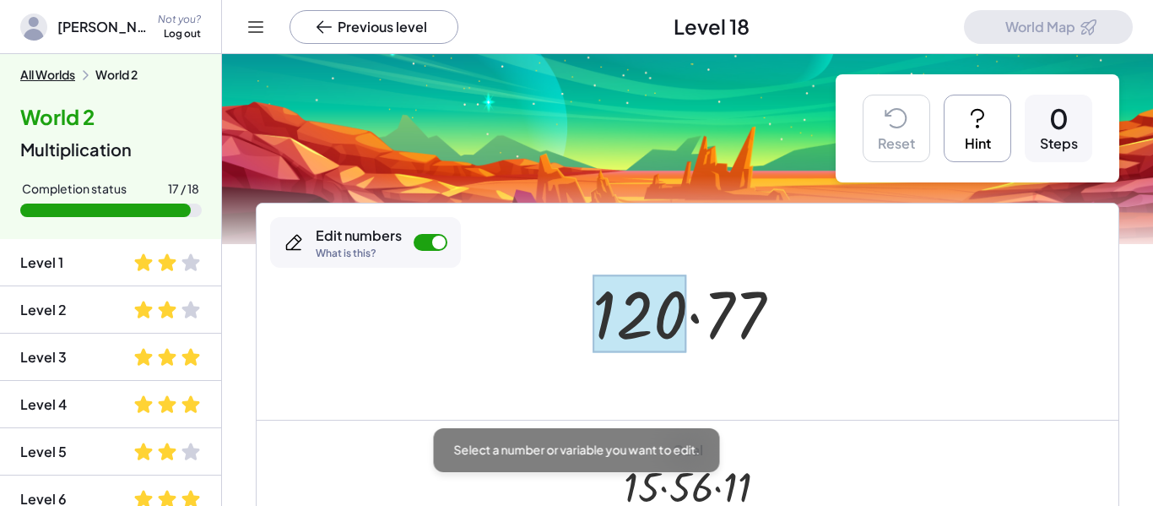
click at [657, 322] on div at bounding box center [639, 313] width 95 height 78
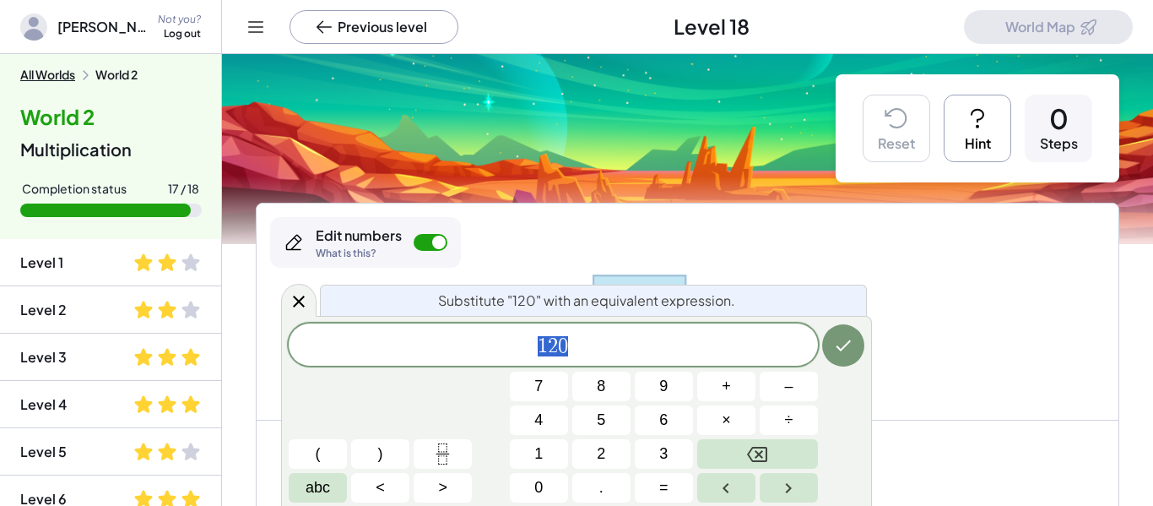
scroll to position [8, 0]
click at [759, 446] on icon "Backspace" at bounding box center [757, 454] width 20 height 20
click at [295, 306] on icon at bounding box center [299, 301] width 20 height 20
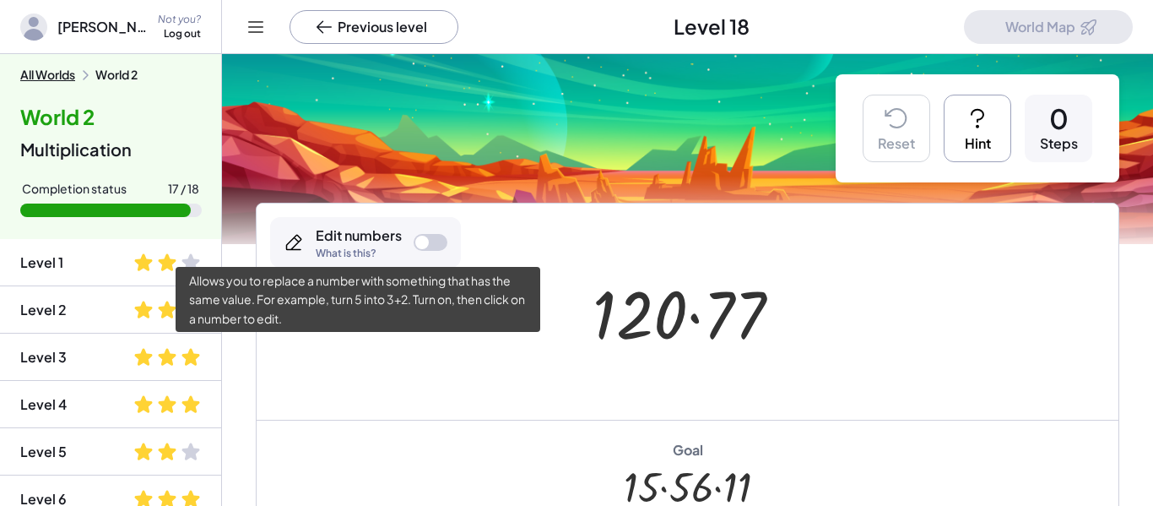
click at [405, 250] on div "Edit numbers What is this?" at bounding box center [365, 242] width 191 height 51
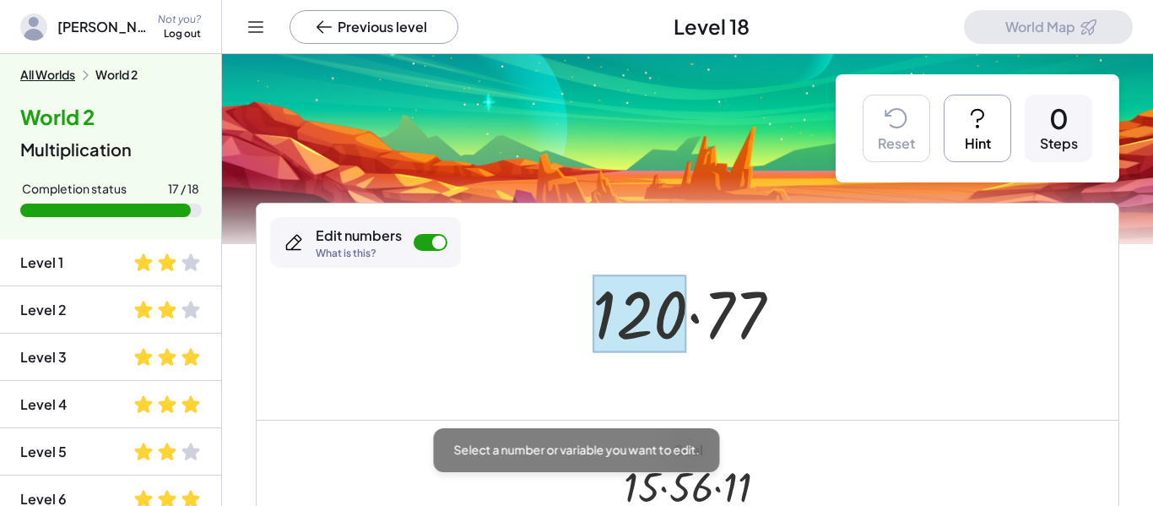
click at [637, 349] on div at bounding box center [639, 313] width 95 height 78
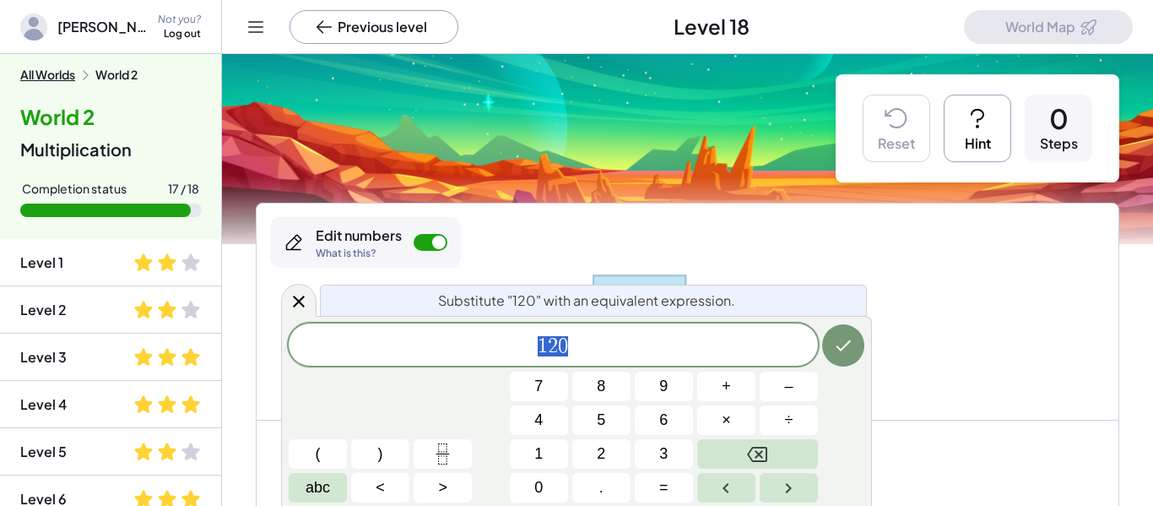
scroll to position [9, 0]
click at [549, 459] on button "1" at bounding box center [539, 454] width 58 height 30
click at [608, 417] on button "5" at bounding box center [601, 420] width 58 height 30
click at [715, 421] on button "×" at bounding box center [726, 420] width 58 height 30
click at [608, 421] on button "5" at bounding box center [601, 420] width 58 height 30
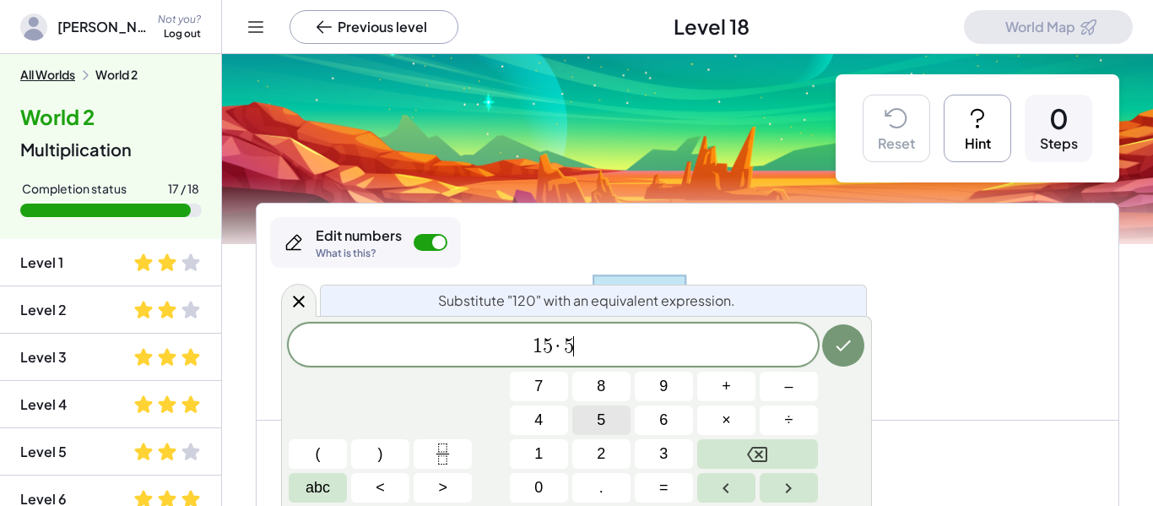
click at [621, 424] on button "5" at bounding box center [601, 420] width 58 height 30
click at [782, 444] on button "Backspace" at bounding box center [757, 454] width 121 height 30
click at [666, 419] on span "6" at bounding box center [663, 419] width 8 height 23
click at [848, 346] on icon "Done" at bounding box center [843, 345] width 20 height 20
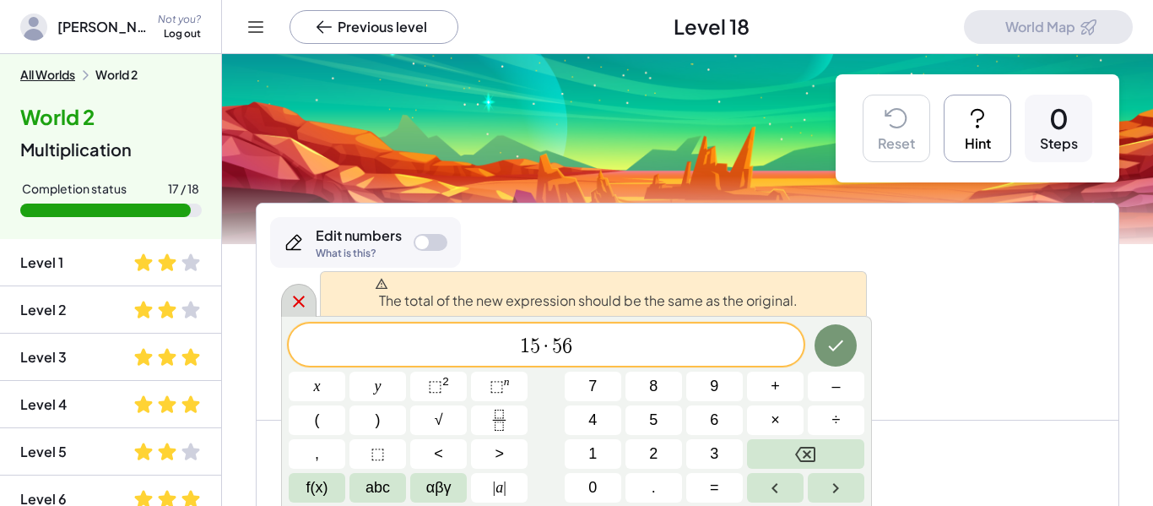
click at [282, 299] on div at bounding box center [298, 300] width 35 height 33
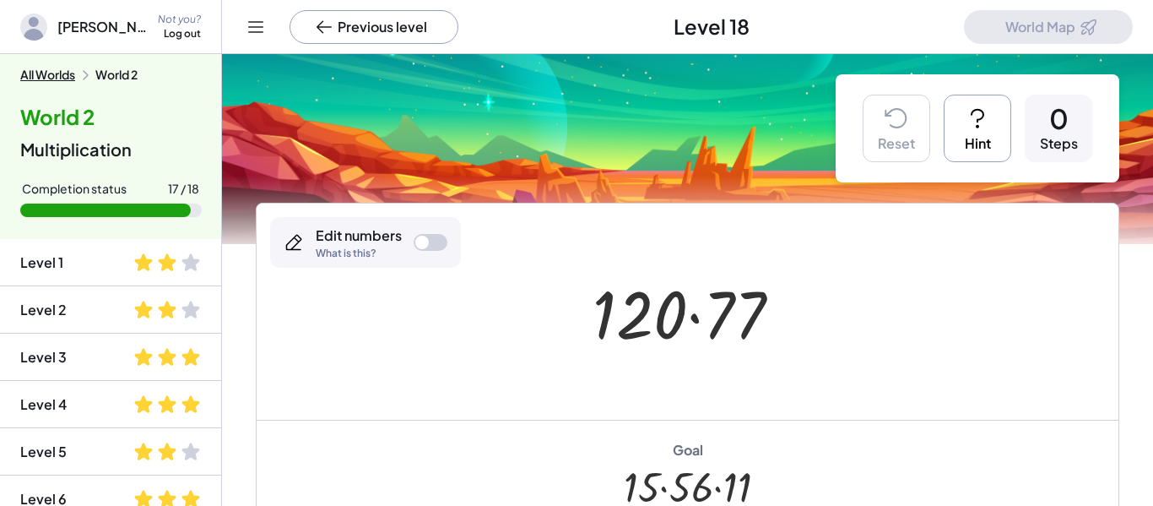
click at [432, 255] on div "Edit numbers What is this?" at bounding box center [365, 242] width 191 height 51
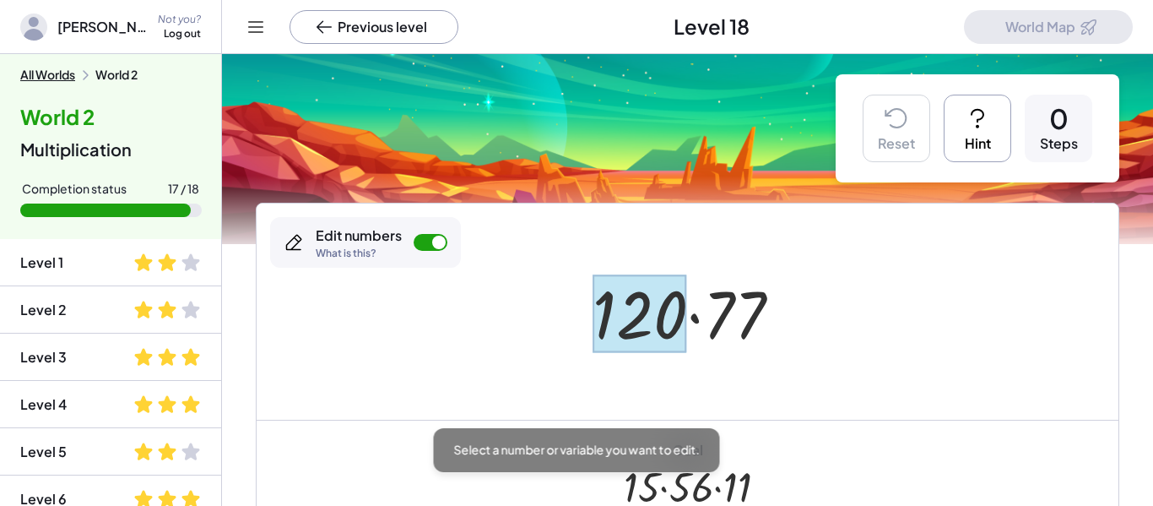
click at [613, 307] on div at bounding box center [639, 313] width 95 height 78
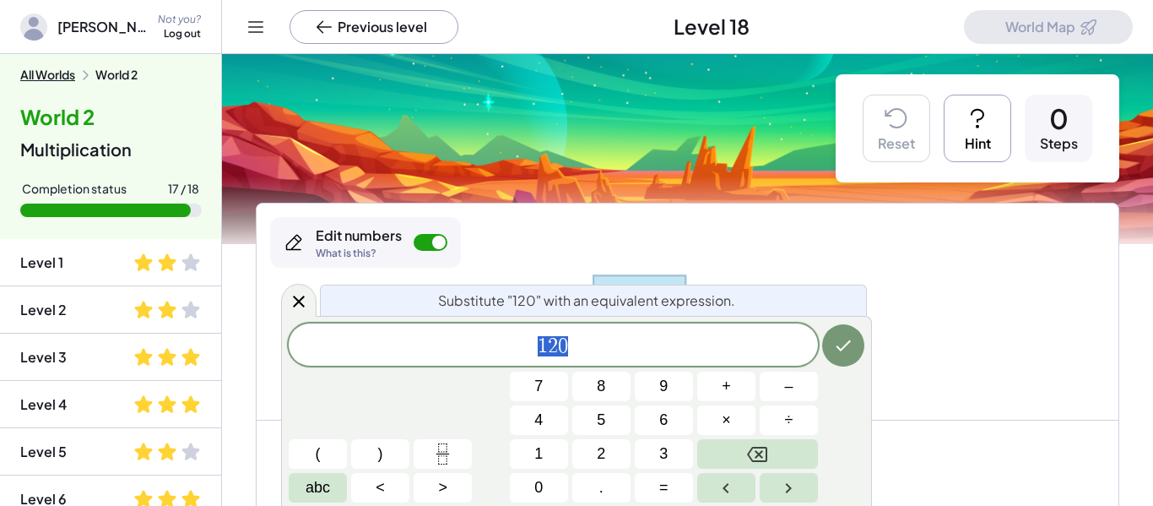
scroll to position [10, 0]
click at [711, 433] on button "×" at bounding box center [726, 420] width 58 height 30
click at [718, 446] on button "Backspace" at bounding box center [757, 454] width 121 height 30
click at [525, 446] on button "1" at bounding box center [539, 454] width 58 height 30
click at [588, 426] on button "5" at bounding box center [601, 420] width 58 height 30
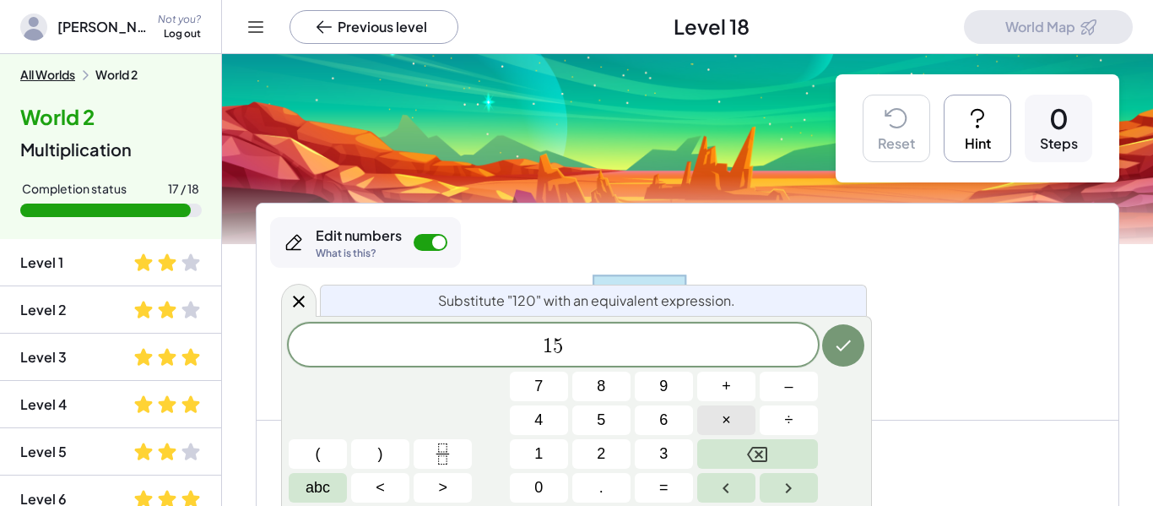
click at [722, 430] on span "×" at bounding box center [726, 419] width 9 height 23
click at [535, 447] on span "1" at bounding box center [538, 453] width 8 height 23
click at [846, 347] on icon "Done" at bounding box center [843, 345] width 20 height 20
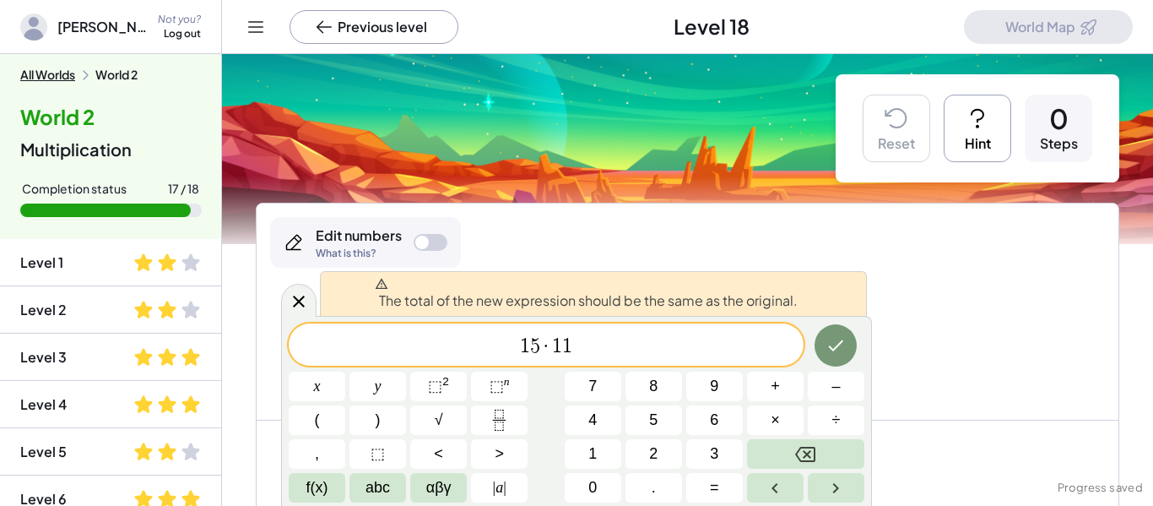
click at [328, 312] on div "The total of the new expression should be the same as the original." at bounding box center [593, 293] width 547 height 45
click at [311, 304] on div at bounding box center [298, 300] width 35 height 33
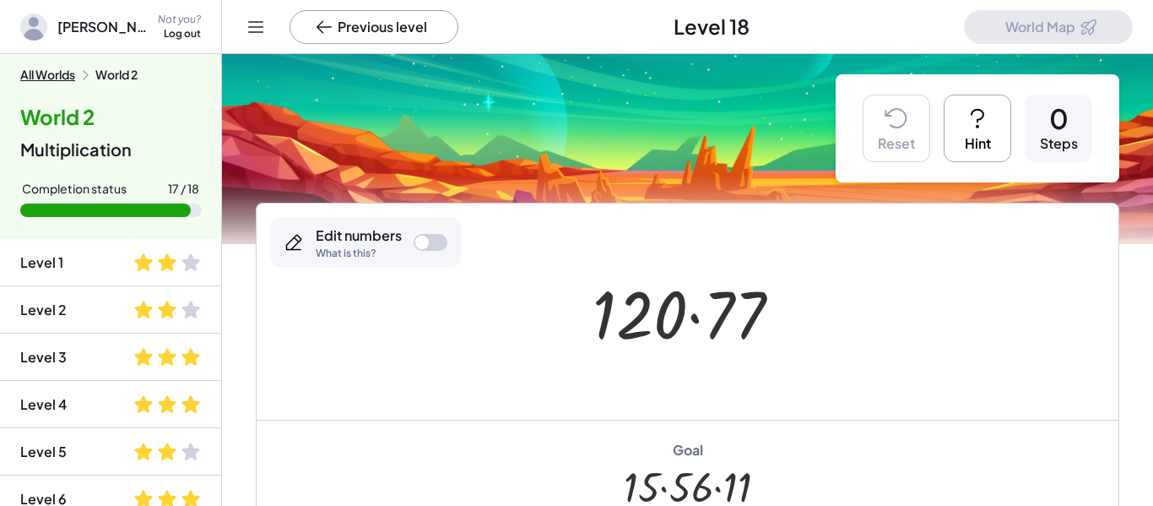
click at [982, 108] on icon at bounding box center [977, 118] width 27 height 27
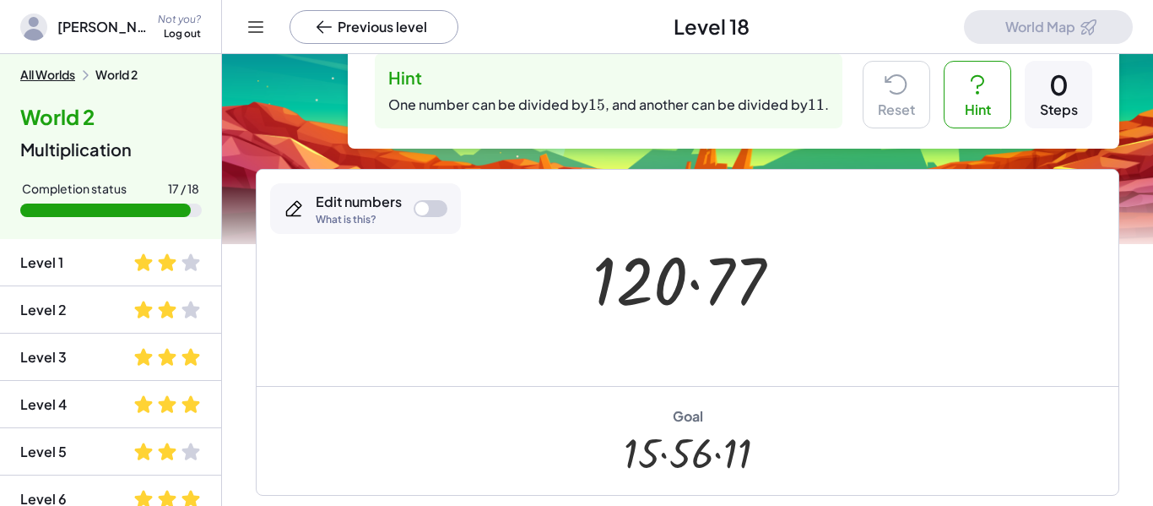
scroll to position [46, 0]
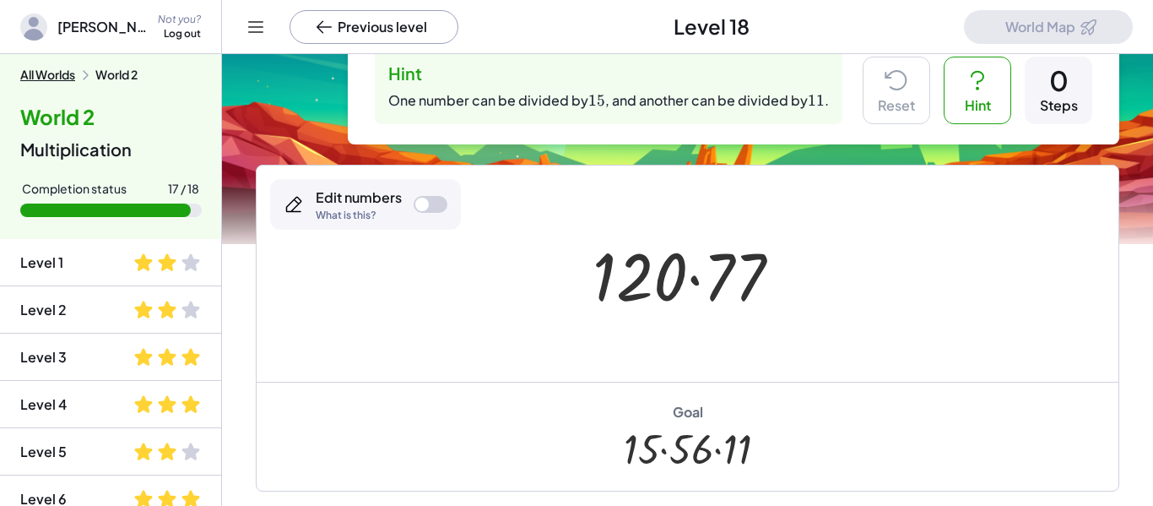
click at [412, 204] on div "Edit numbers What is this?" at bounding box center [365, 204] width 191 height 51
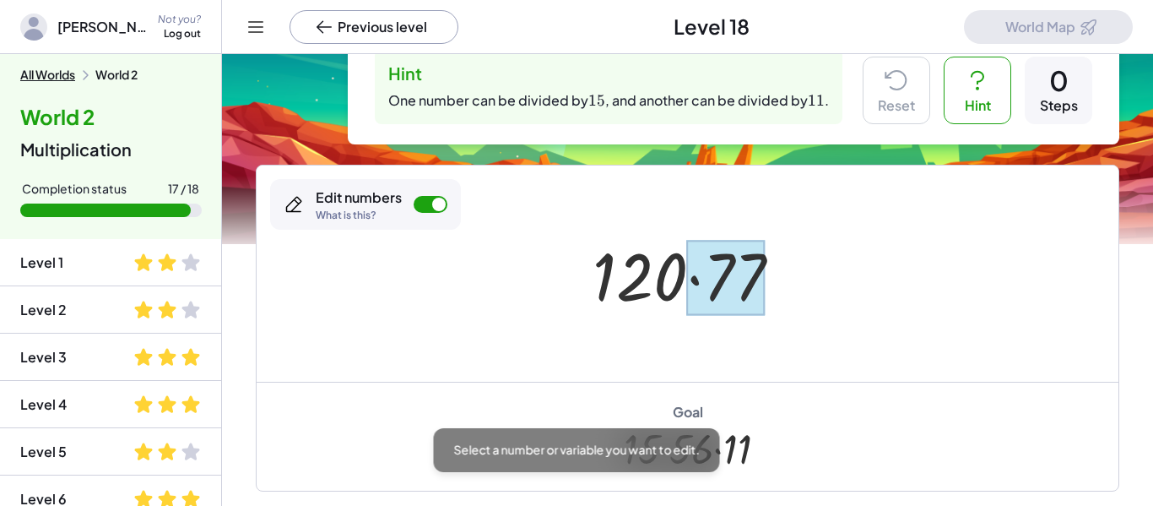
click at [734, 289] on div at bounding box center [726, 277] width 78 height 75
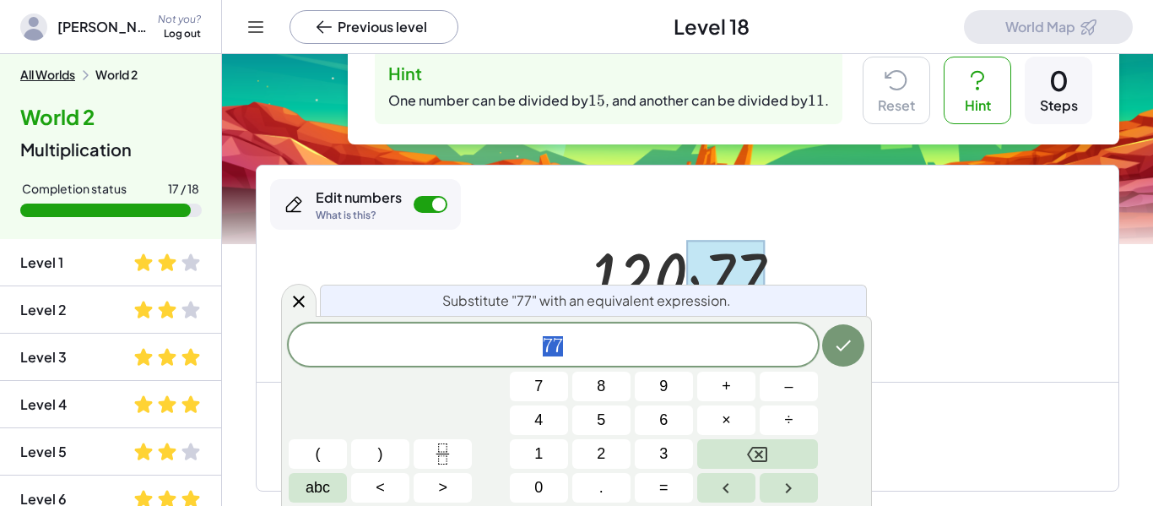
scroll to position [11, 0]
click at [537, 452] on span "1" at bounding box center [538, 453] width 8 height 23
click at [585, 427] on button "5" at bounding box center [601, 420] width 58 height 30
click at [702, 419] on button "×" at bounding box center [726, 420] width 58 height 30
click at [530, 461] on button "1" at bounding box center [539, 454] width 58 height 30
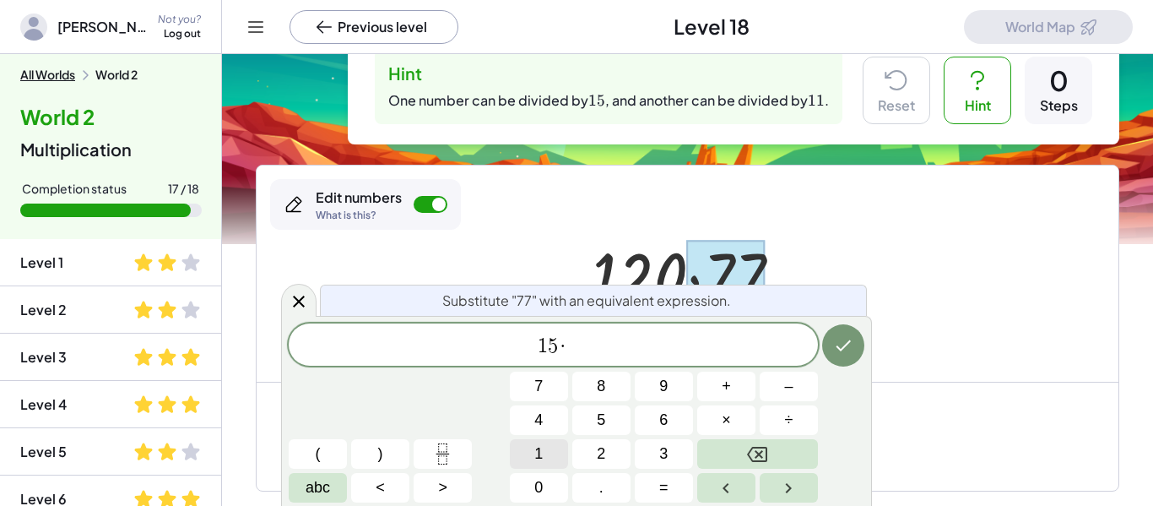
click at [530, 461] on button "1" at bounding box center [539, 454] width 58 height 30
click at [851, 335] on icon "Done" at bounding box center [843, 345] width 20 height 20
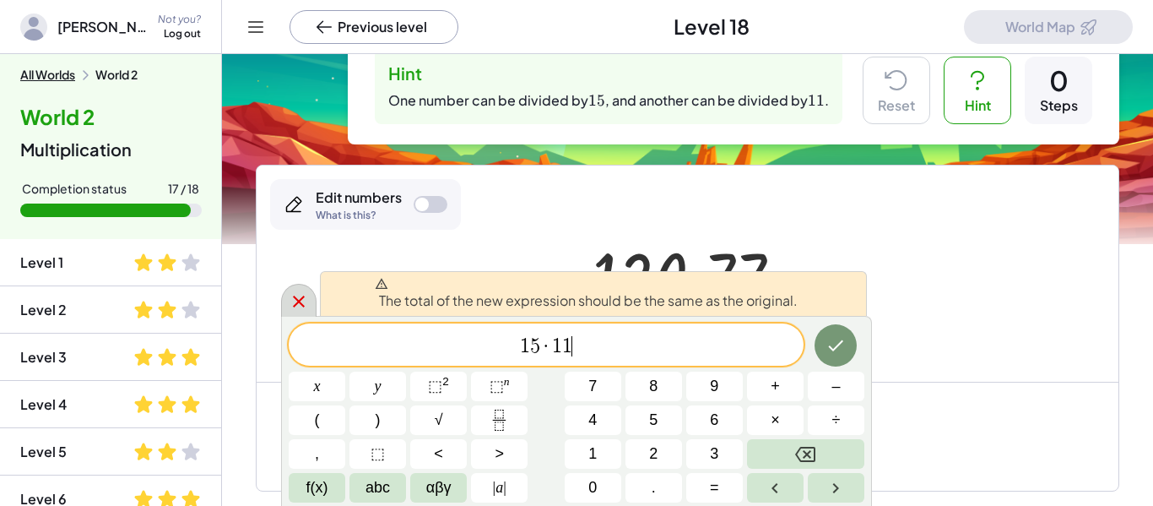
click at [291, 304] on icon at bounding box center [299, 301] width 20 height 20
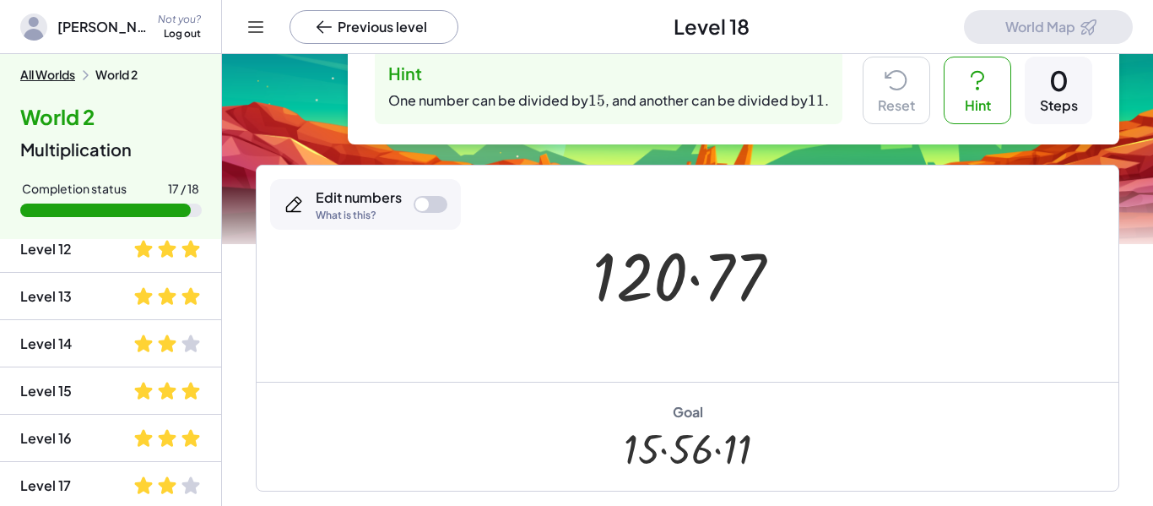
scroll to position [584, 0]
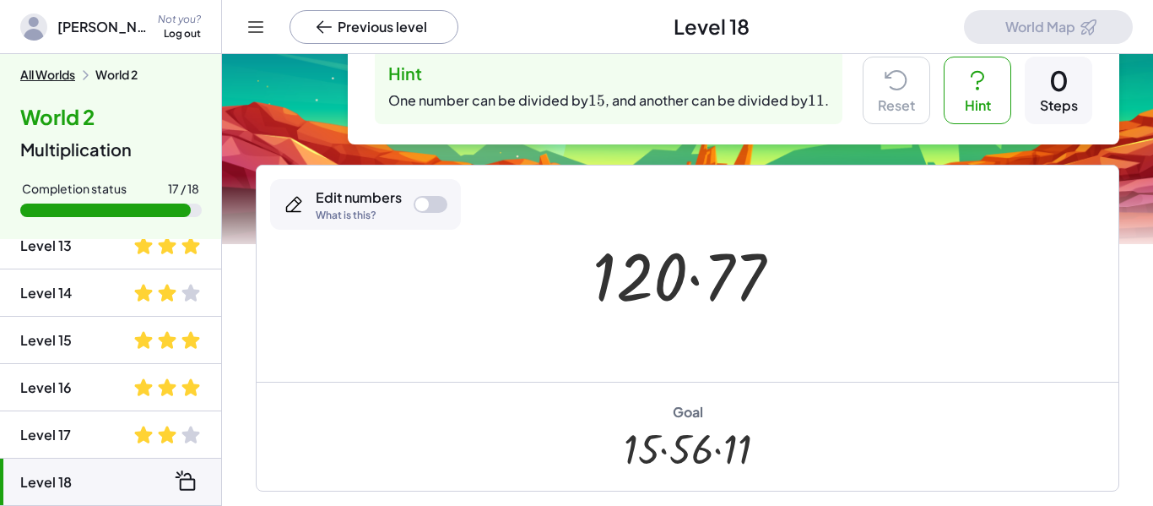
click at [244, 430] on div "Hint One number can be divided by ﻿ 15 15 15 ﻿ , and another can be divided by …" at bounding box center [687, 249] width 931 height 483
